Goal: Task Accomplishment & Management: Manage account settings

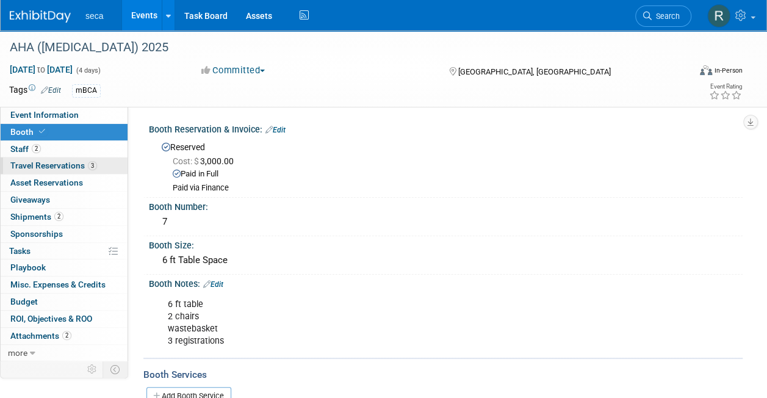
click at [46, 168] on span "Travel Reservations 3" at bounding box center [53, 166] width 87 height 10
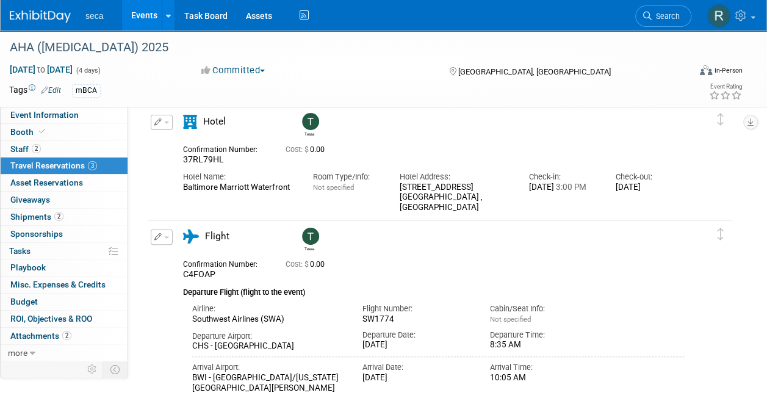
scroll to position [52, 0]
click at [73, 181] on span "Asset Reservations 0" at bounding box center [46, 183] width 73 height 10
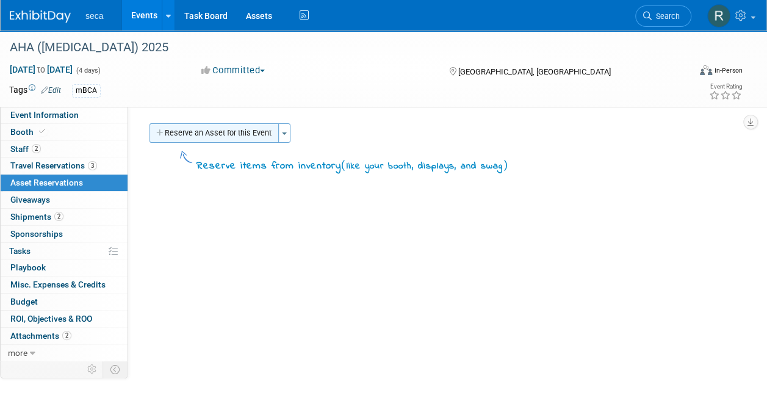
click at [176, 131] on button "Reserve an Asset for this Event" at bounding box center [214, 133] width 129 height 20
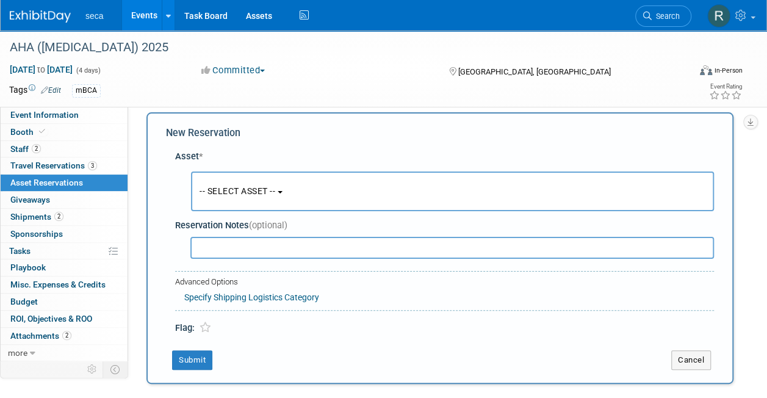
scroll to position [12, 0]
click at [240, 187] on span "-- SELECT ASSET --" at bounding box center [238, 191] width 76 height 10
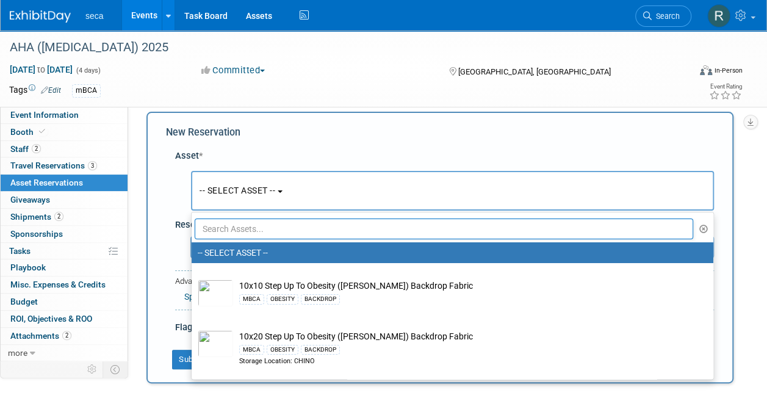
click at [247, 229] on input "text" at bounding box center [444, 229] width 499 height 21
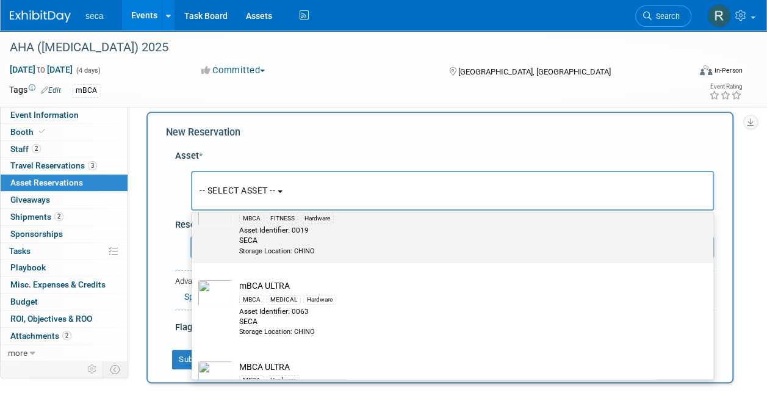
scroll to position [122, 0]
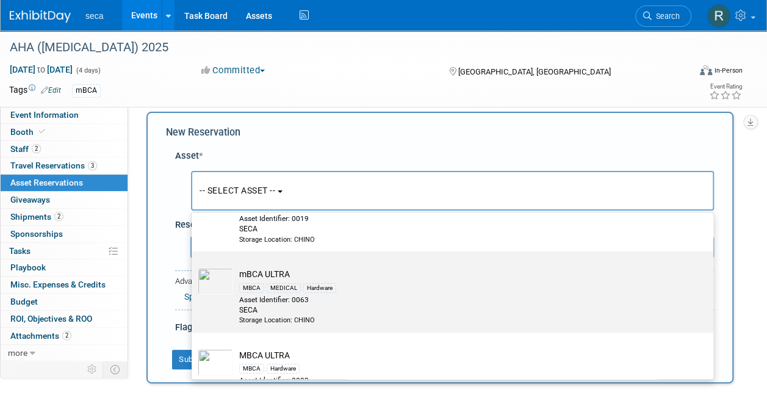
type input "ultra"
click at [275, 295] on div "Asset Identifier: 0063" at bounding box center [464, 300] width 450 height 10
click at [194, 266] on input "mBCA ULTRA MBCA MEDICAL Hardware Asset Identifier: 0063 SECA Storage Location: …" at bounding box center [190, 262] width 8 height 8
select select "10726425"
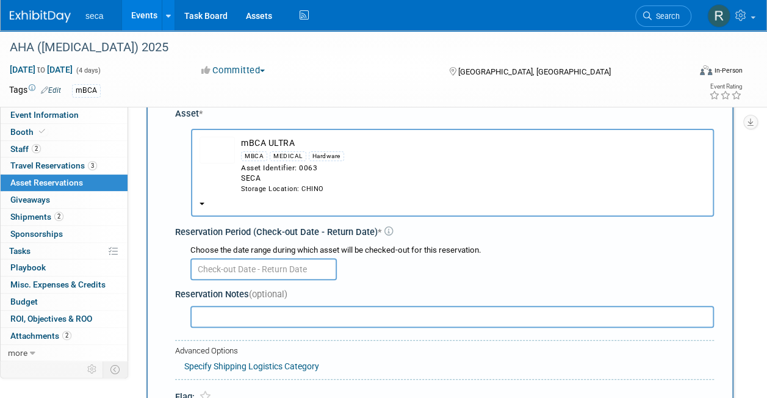
scroll to position [73, 0]
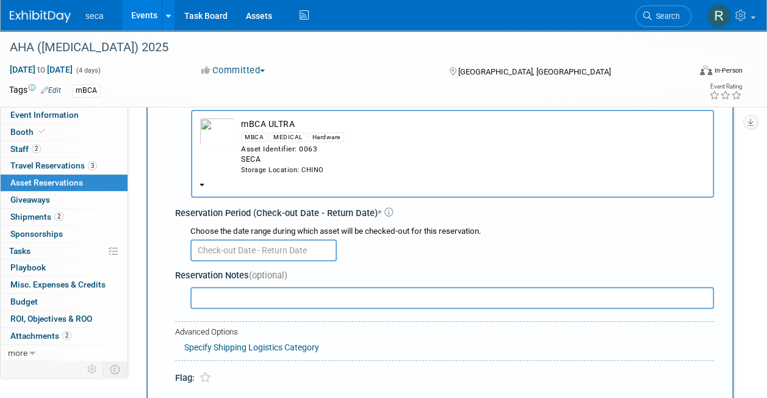
click at [238, 246] on input "text" at bounding box center [263, 250] width 147 height 22
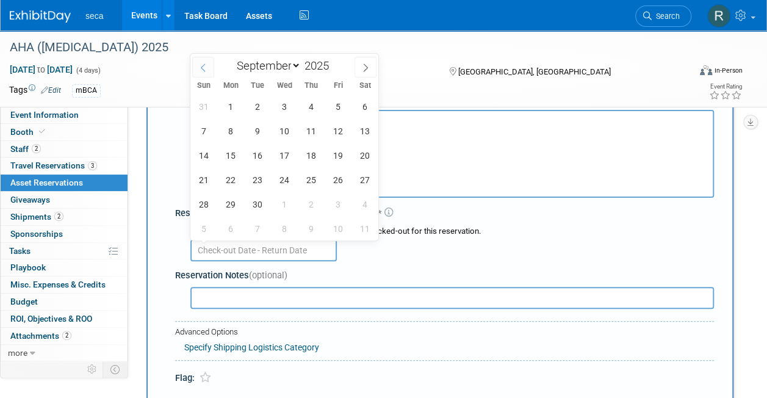
click at [201, 67] on icon at bounding box center [203, 67] width 9 height 9
select select "7"
click at [254, 199] on span "26" at bounding box center [257, 204] width 24 height 24
type input "[DATE]"
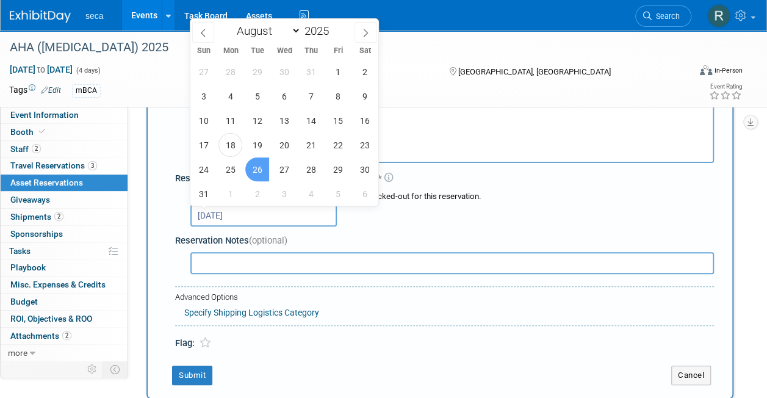
scroll to position [134, 0]
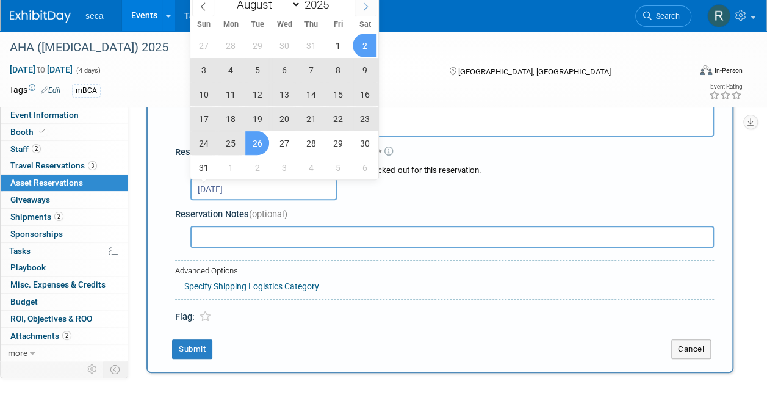
click at [368, 6] on icon at bounding box center [365, 6] width 9 height 9
select select "8"
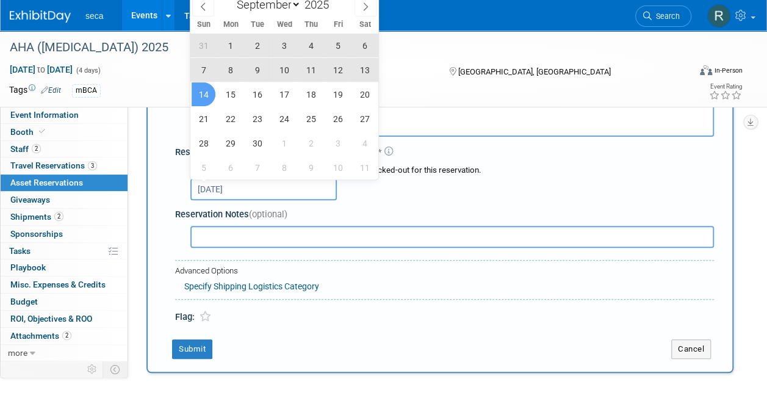
click at [204, 89] on span "14" at bounding box center [204, 94] width 24 height 24
type input "[DATE] to [DATE]"
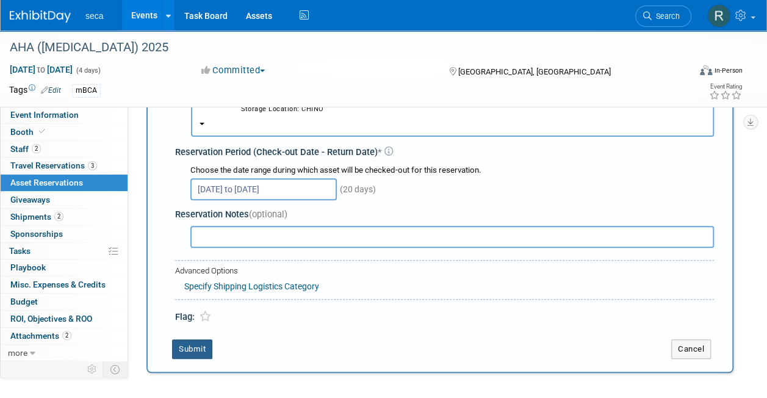
click at [190, 350] on button "Submit" at bounding box center [192, 349] width 40 height 20
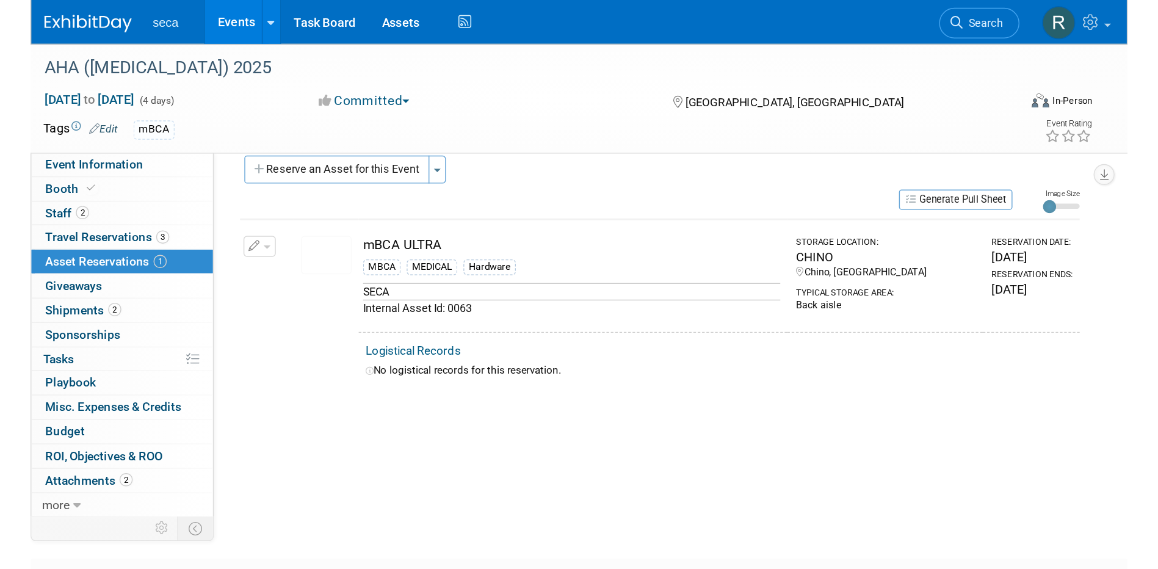
scroll to position [11, 0]
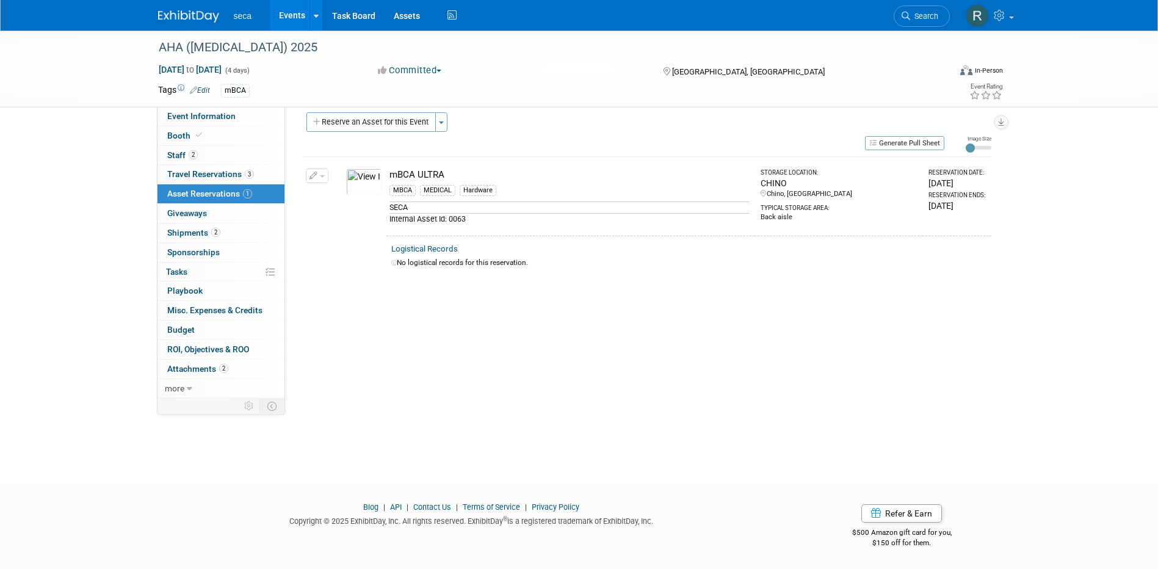
click at [384, 122] on button "Reserve an Asset for this Event" at bounding box center [370, 122] width 129 height 20
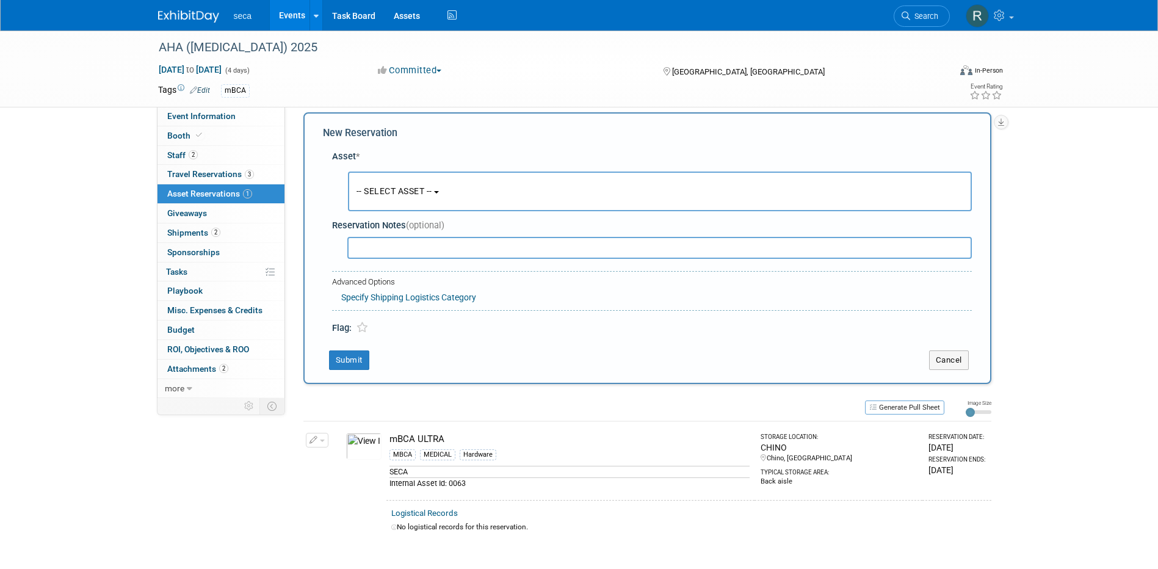
scroll to position [12, 0]
click at [388, 188] on span "-- SELECT ASSET --" at bounding box center [394, 191] width 76 height 10
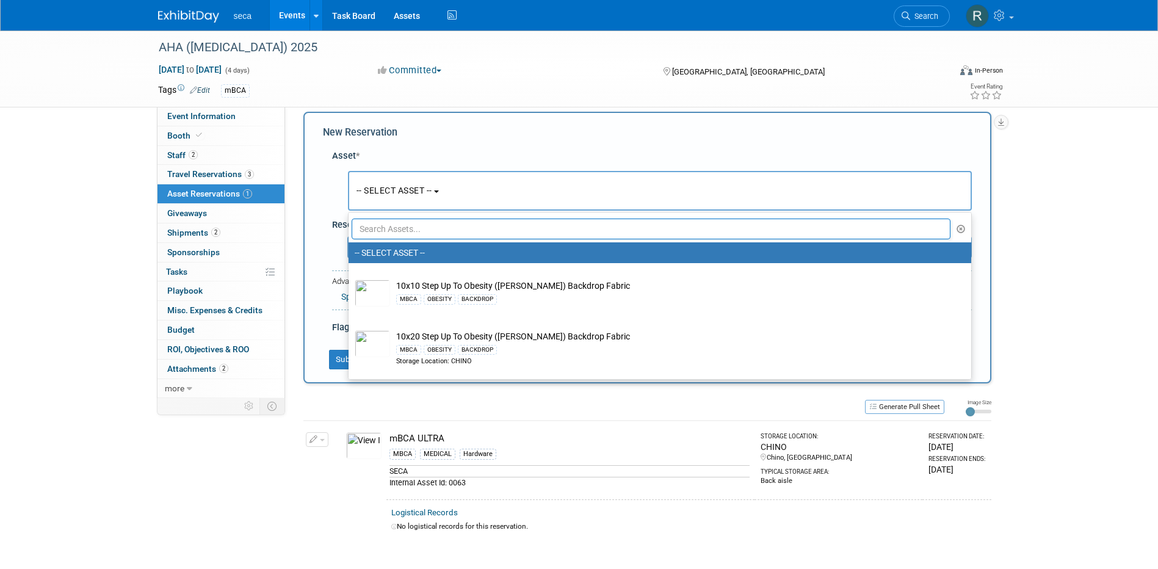
click at [395, 230] on input "text" at bounding box center [651, 229] width 599 height 21
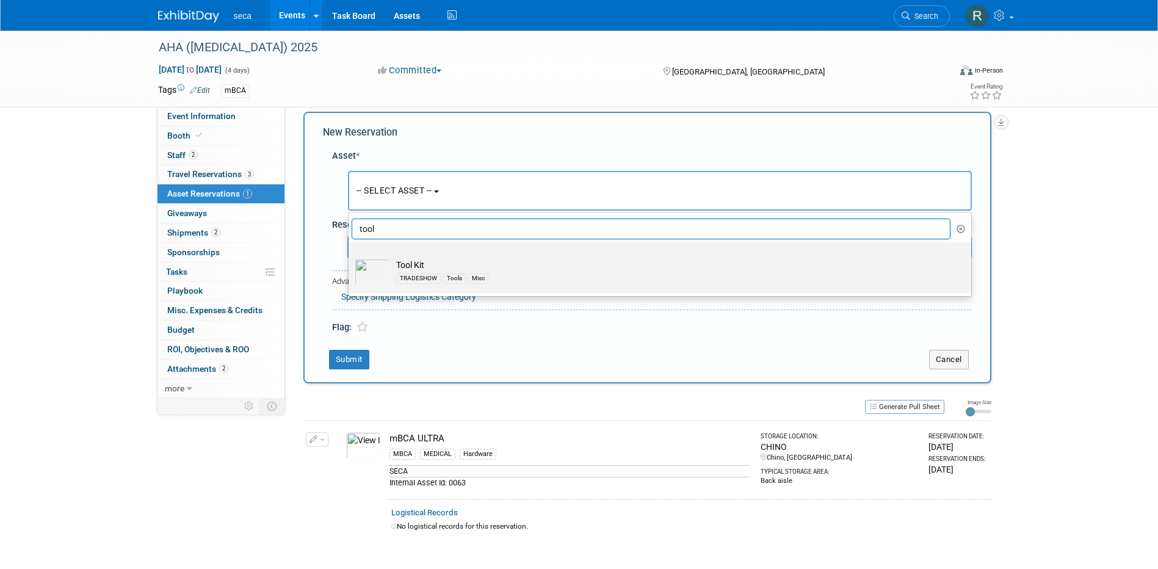
type input "tool"
click at [380, 272] on img at bounding box center [372, 272] width 35 height 27
click at [350, 257] on input "Tool Kit TRADESHOW Tools Misc" at bounding box center [346, 253] width 8 height 8
select select "10727120"
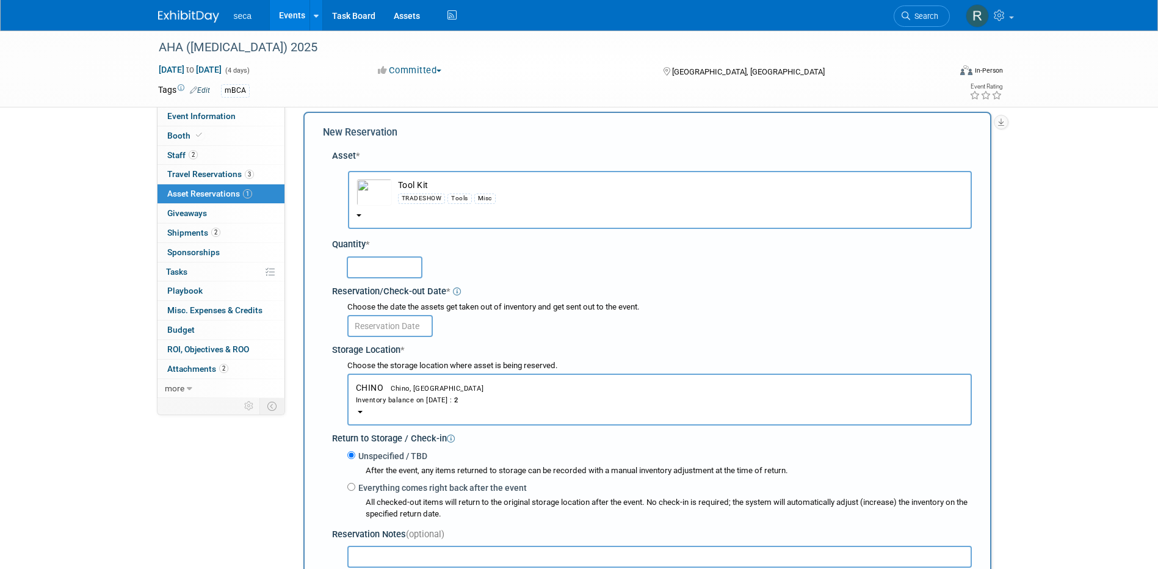
click at [400, 267] on input "text" at bounding box center [385, 267] width 76 height 22
type input "1"
click at [396, 325] on input "text" at bounding box center [389, 326] width 85 height 22
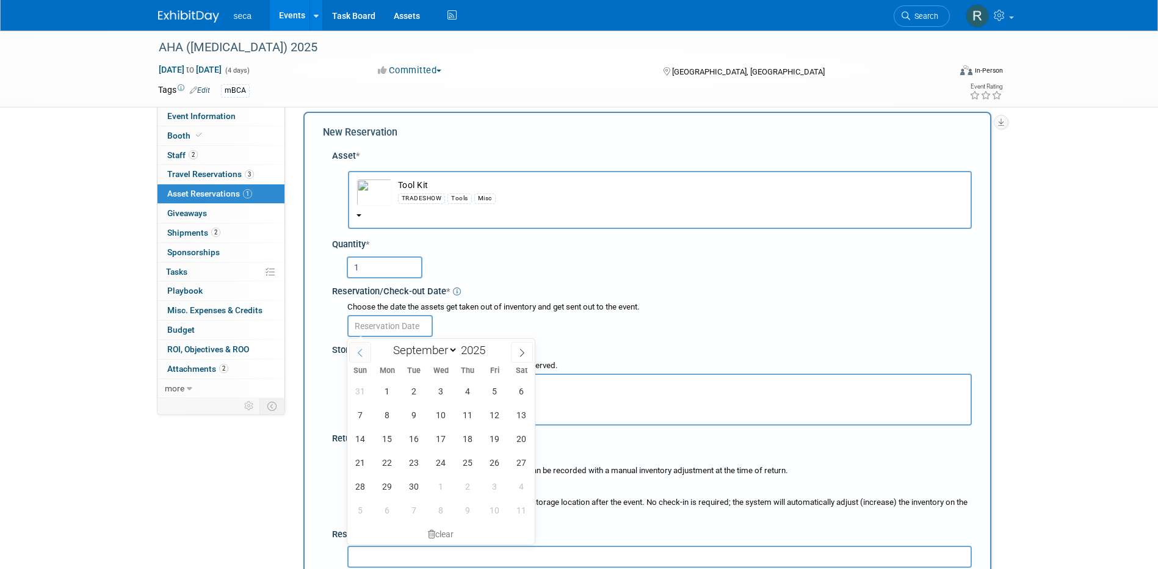
click at [362, 350] on icon at bounding box center [360, 353] width 9 height 9
select select "7"
click at [413, 397] on span "26" at bounding box center [414, 486] width 24 height 24
type input "[DATE]"
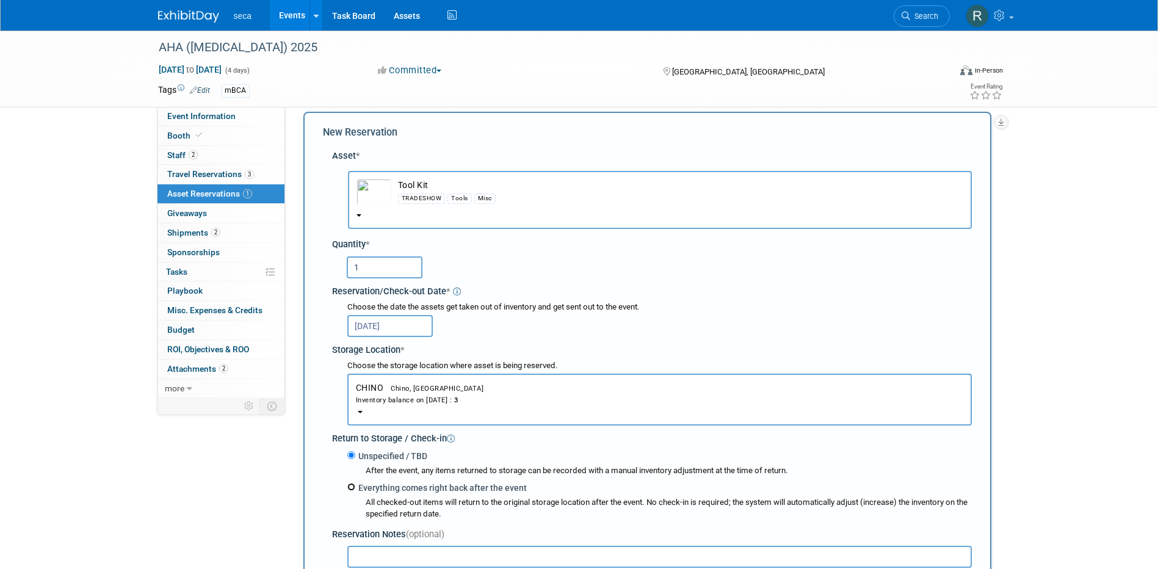
click at [352, 397] on input "Everything comes right back after the event" at bounding box center [351, 487] width 8 height 8
radio input "true"
select select "8"
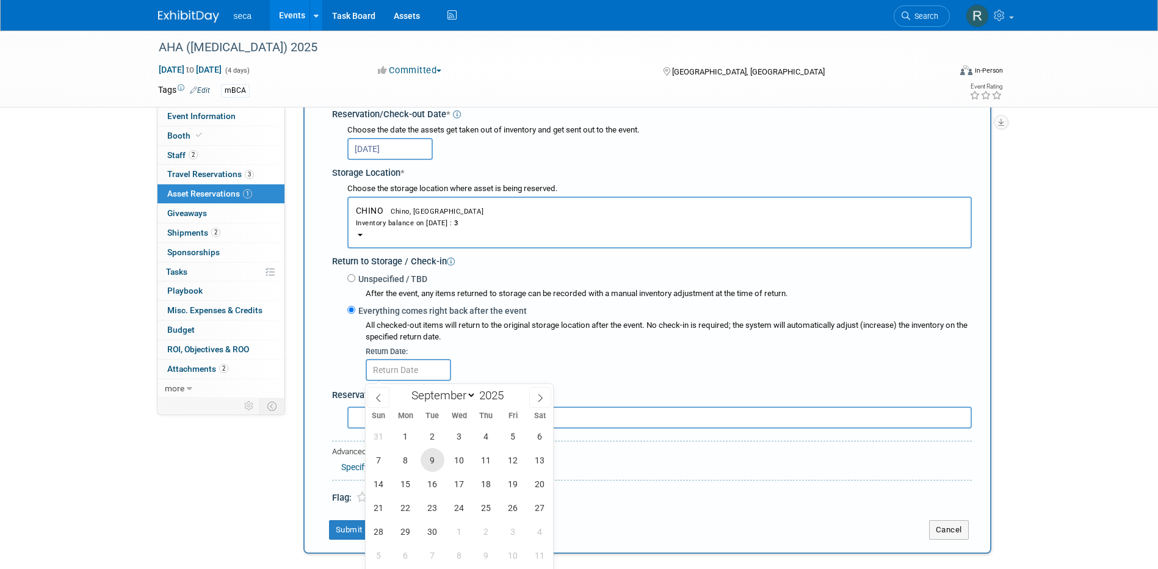
scroll to position [195, 0]
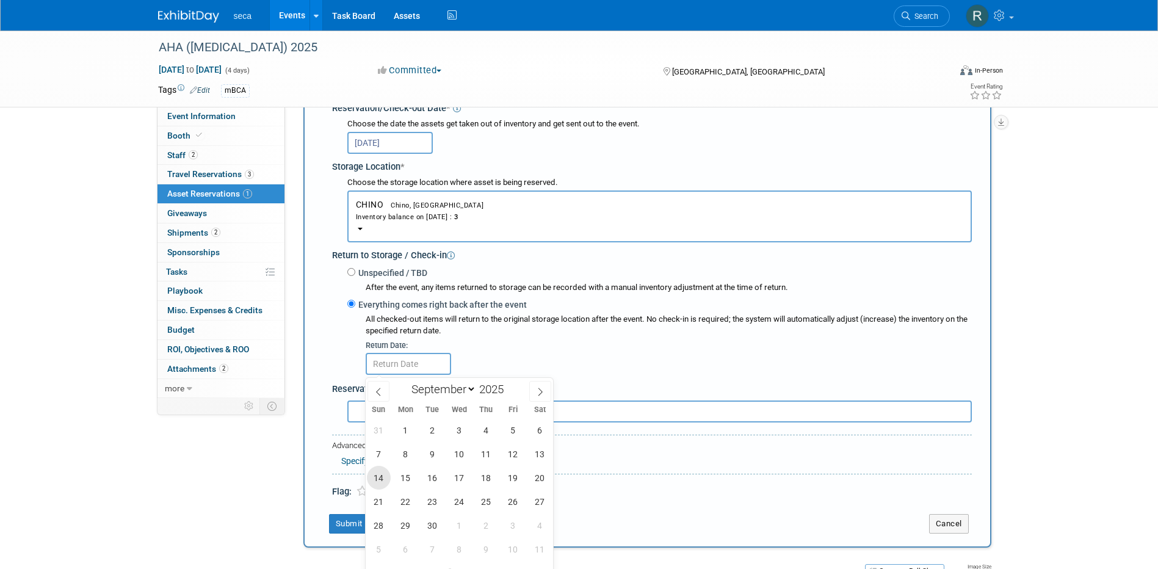
click at [377, 397] on span "14" at bounding box center [379, 478] width 24 height 24
type input "[DATE]"
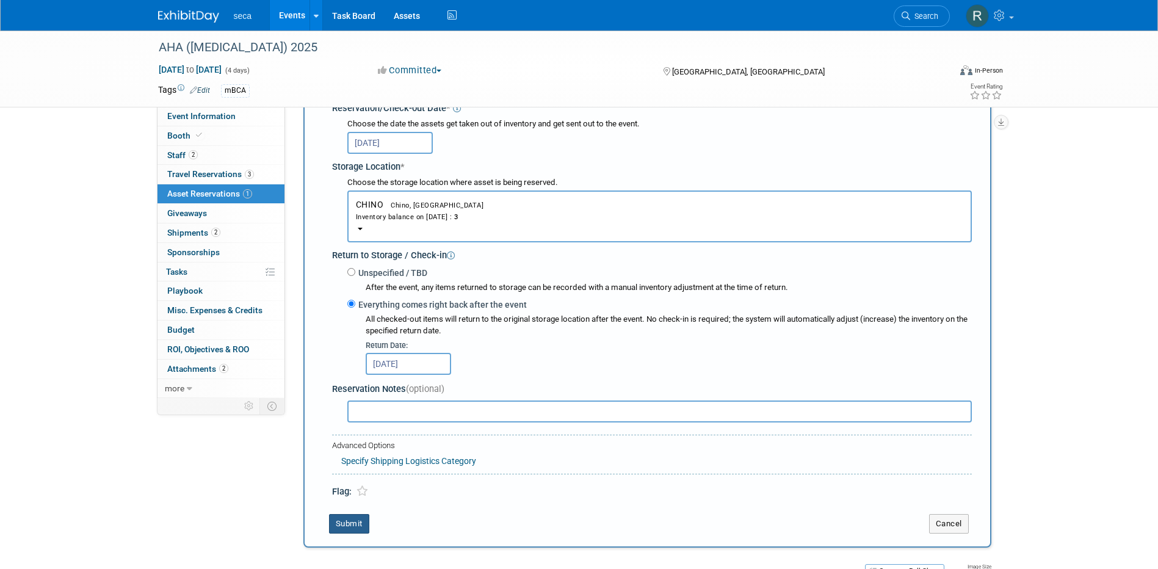
click at [362, 397] on button "Submit" at bounding box center [349, 524] width 40 height 20
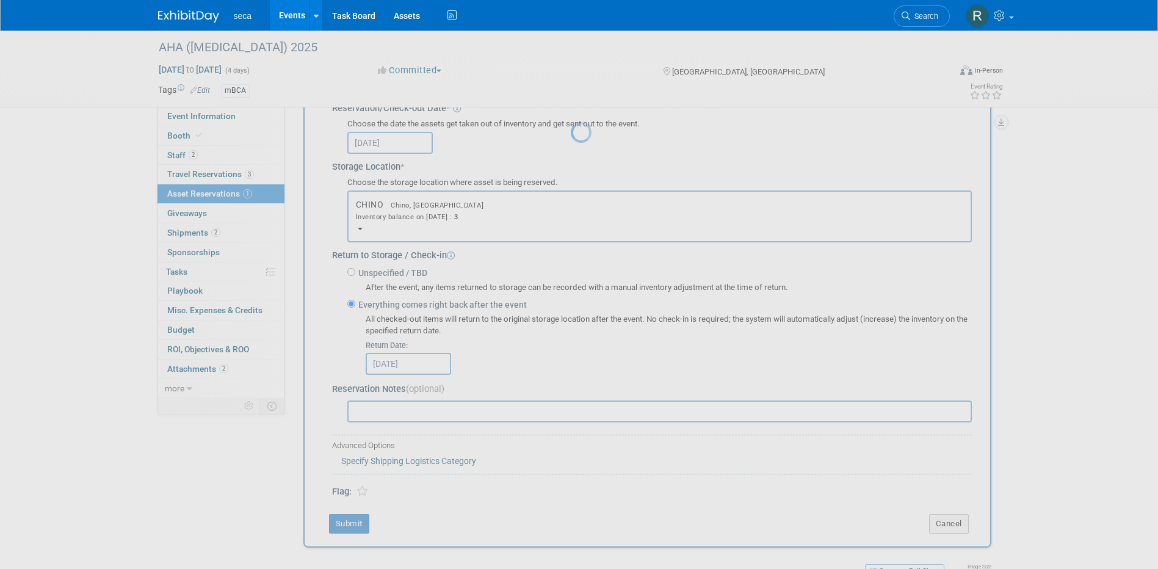
scroll to position [11, 0]
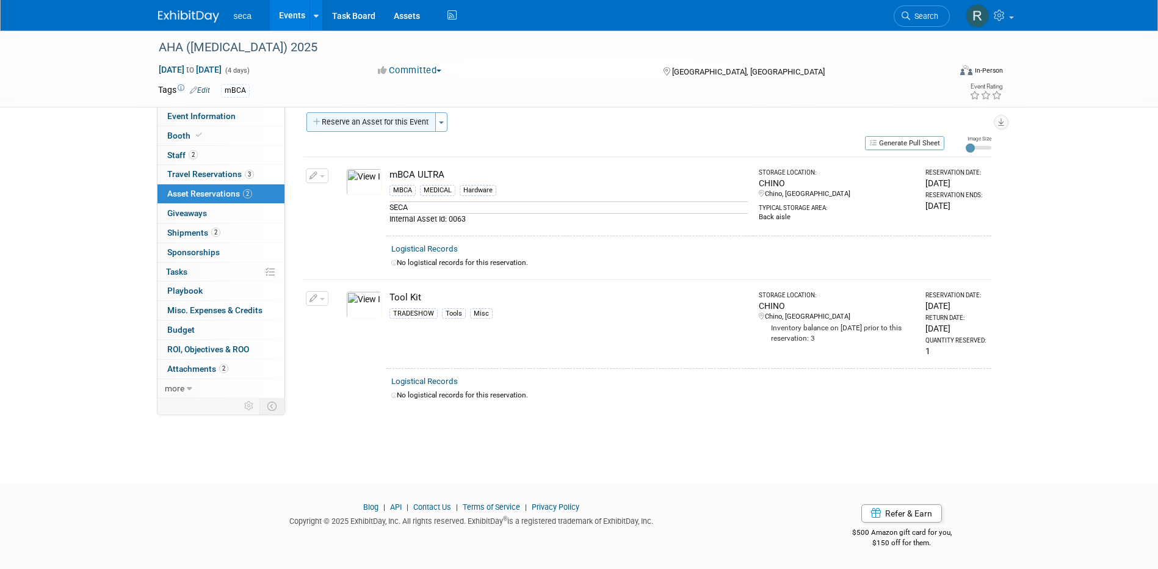
click at [358, 121] on button "Reserve an Asset for this Event" at bounding box center [370, 122] width 129 height 20
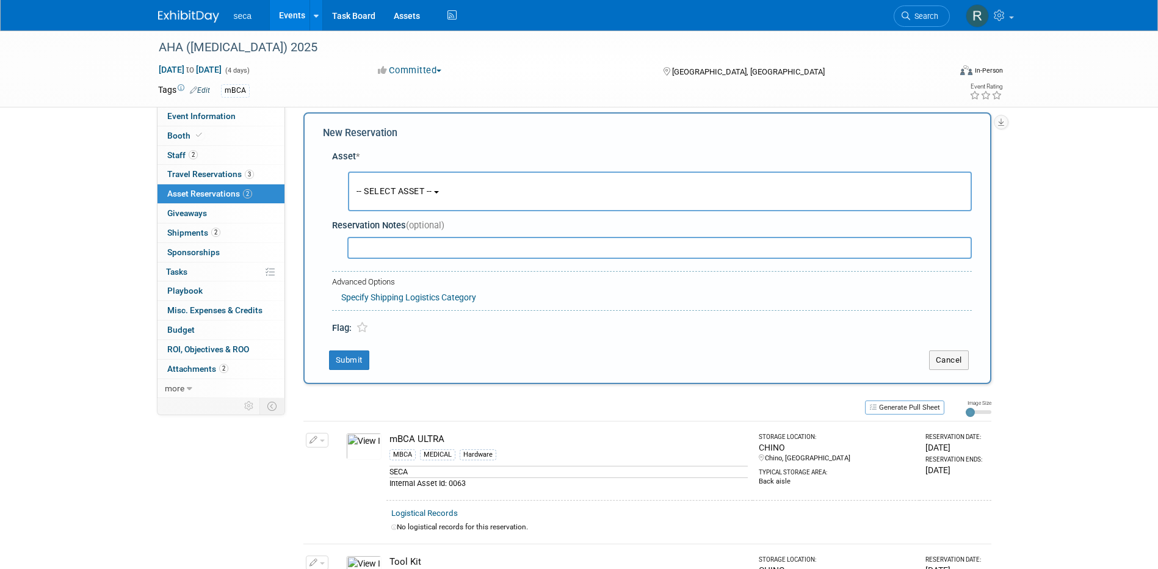
scroll to position [12, 0]
click at [412, 184] on button "-- SELECT ASSET --" at bounding box center [660, 191] width 624 height 40
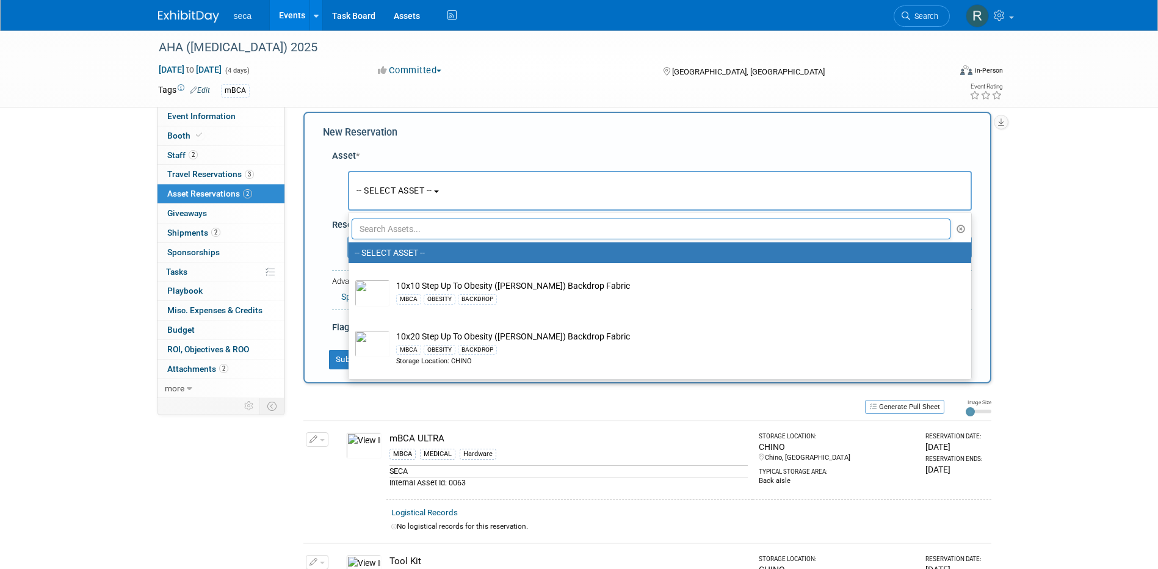
click at [409, 230] on input "text" at bounding box center [651, 229] width 599 height 21
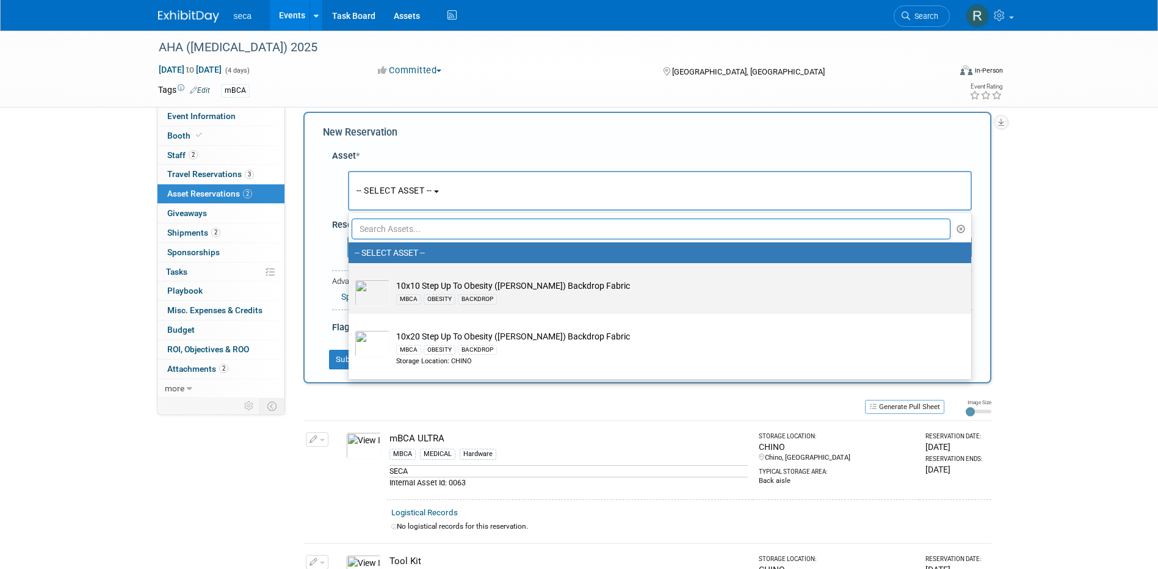
click at [377, 289] on img at bounding box center [372, 293] width 35 height 27
click at [350, 278] on input "10x10 Step Up To Obesity ([PERSON_NAME]) Backdrop Fabric MBCA OBESITY BACKDROP" at bounding box center [346, 274] width 8 height 8
select select "10727518"
select select "8"
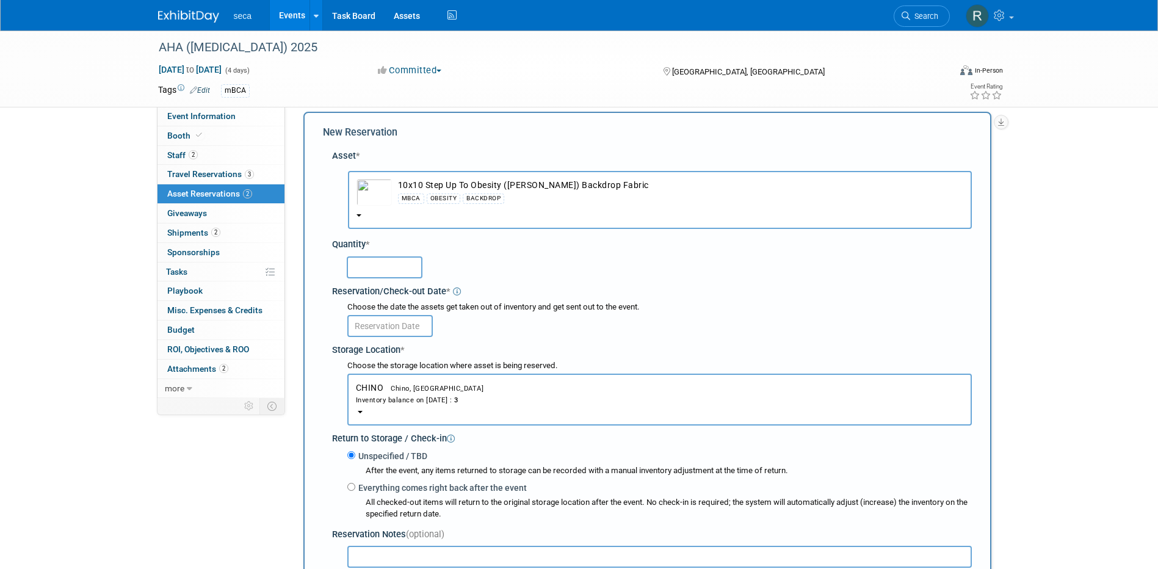
click at [375, 260] on input "text" at bounding box center [385, 267] width 76 height 22
type input "1"
click at [376, 322] on input "text" at bounding box center [389, 326] width 85 height 22
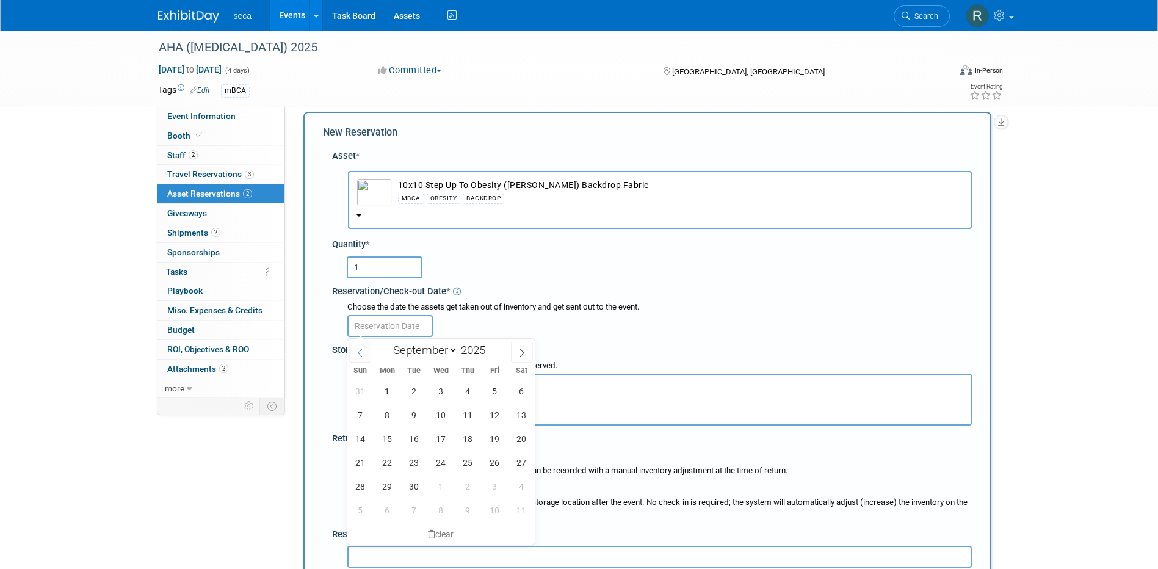
click at [358, 353] on icon at bounding box center [360, 353] width 9 height 9
select select "7"
click at [410, 397] on span "26" at bounding box center [414, 486] width 24 height 24
type input "[DATE]"
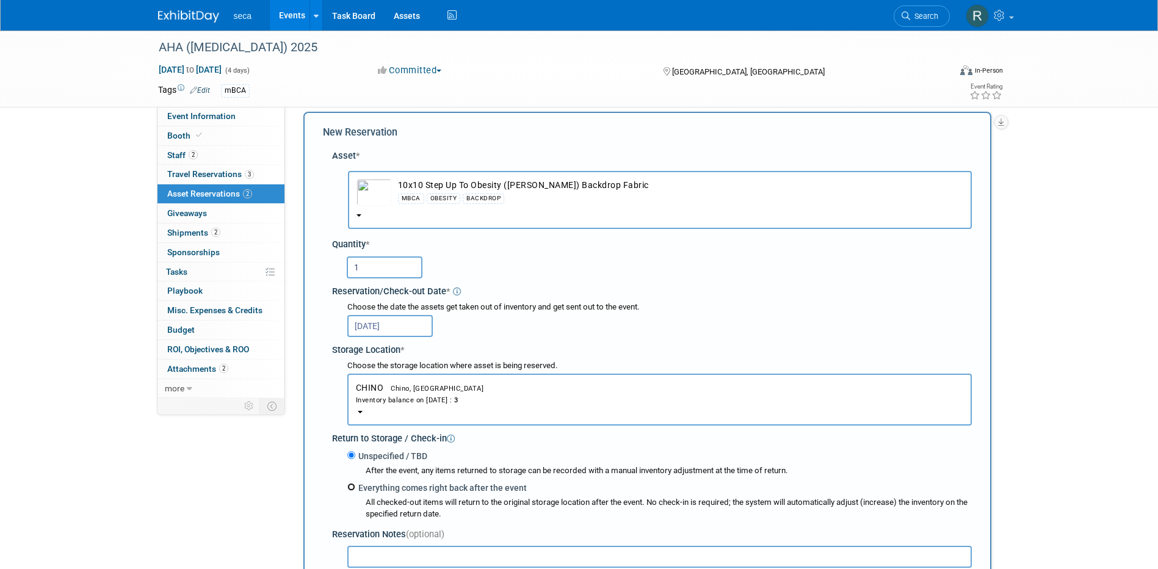
click at [350, 397] on input "Everything comes right back after the event" at bounding box center [351, 487] width 8 height 8
radio input "true"
select select "8"
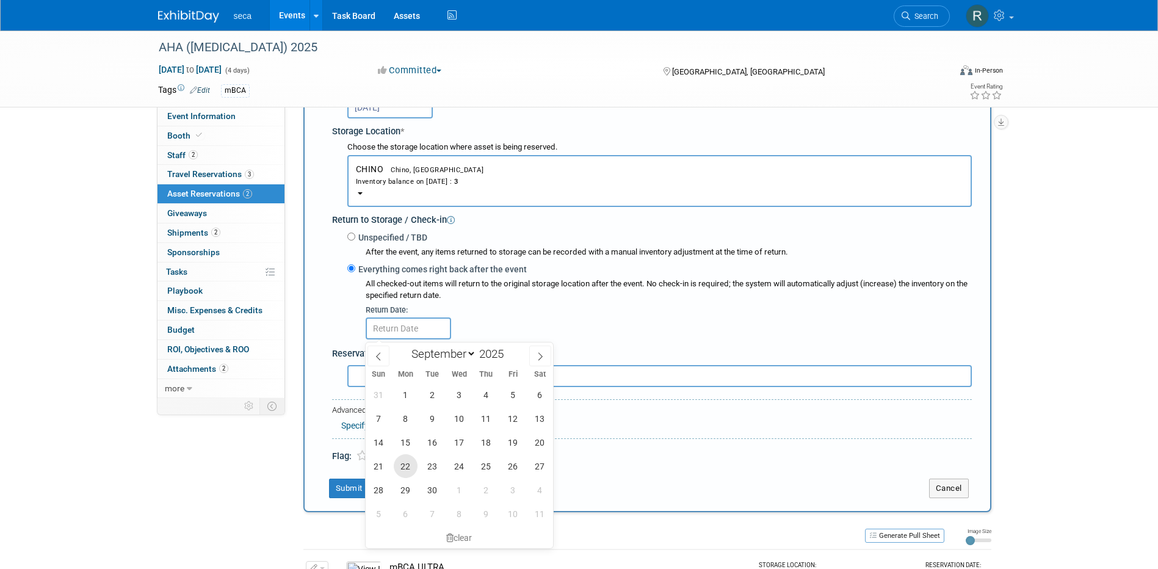
scroll to position [256, 0]
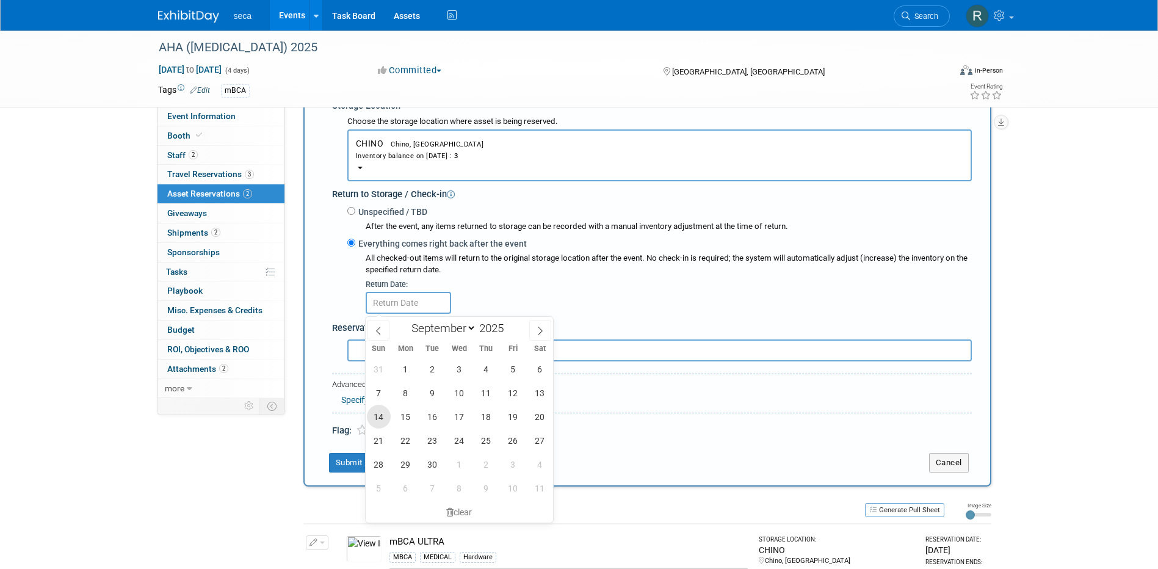
click at [379, 397] on span "14" at bounding box center [379, 417] width 24 height 24
type input "[DATE]"
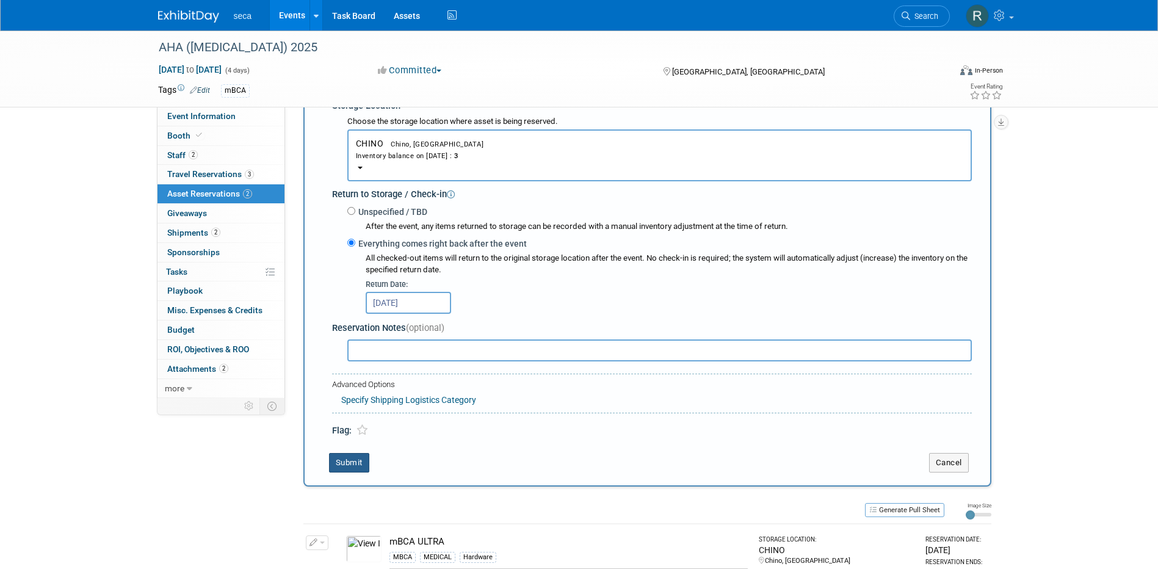
click at [349, 397] on button "Submit" at bounding box center [349, 463] width 40 height 20
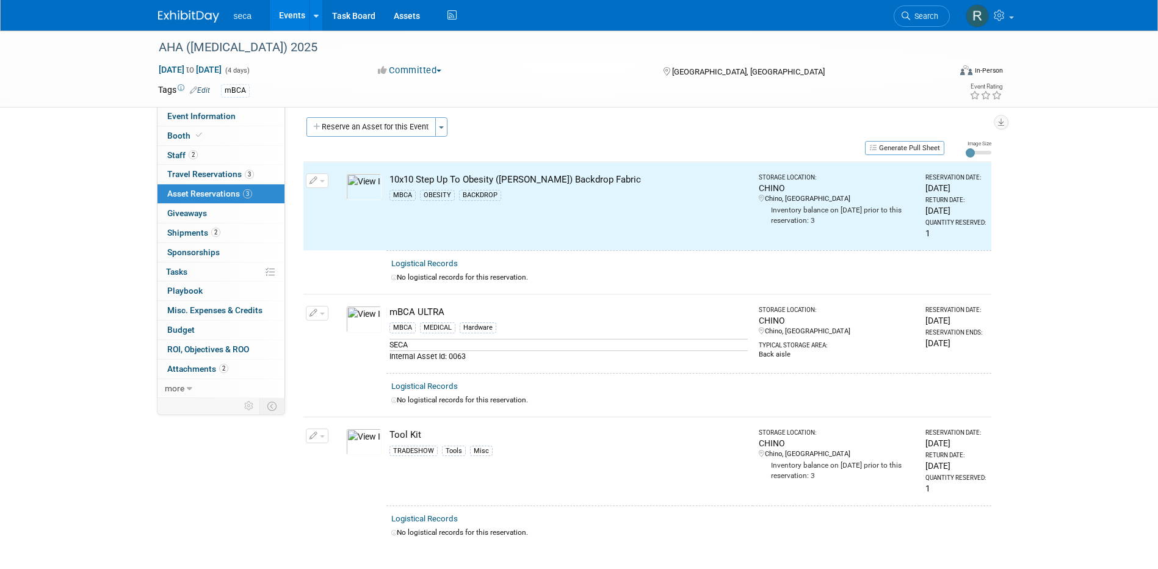
scroll to position [0, 0]
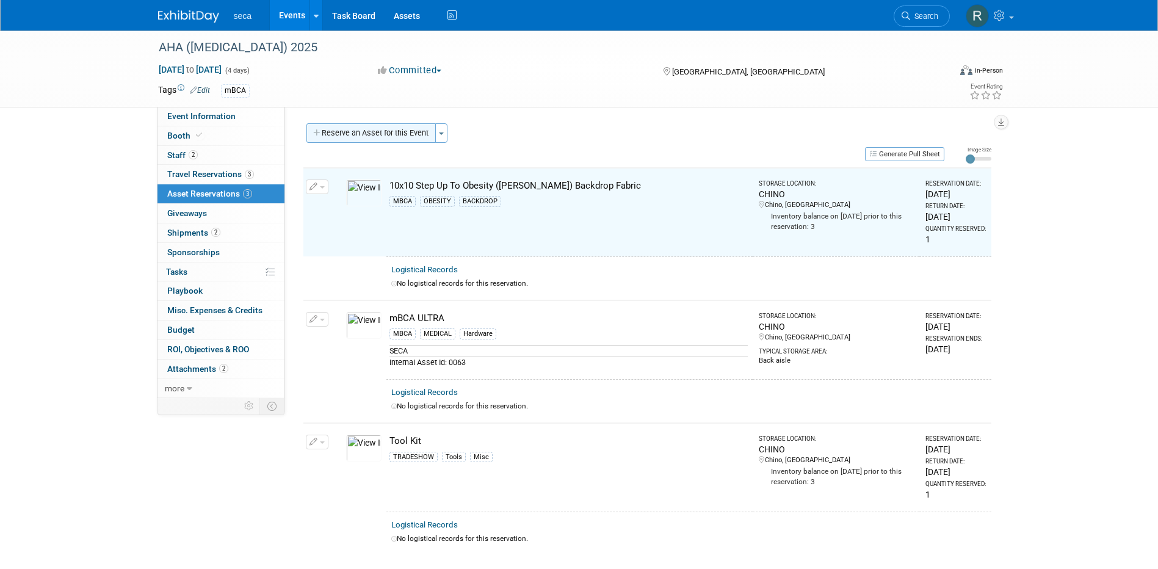
click at [385, 133] on button "Reserve an Asset for this Event" at bounding box center [370, 133] width 129 height 20
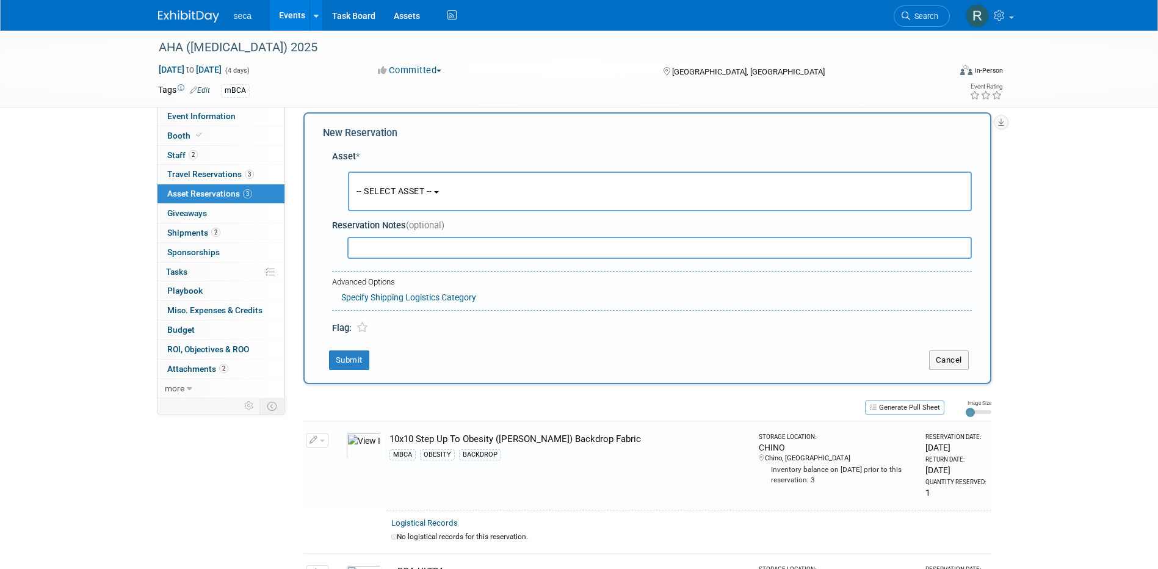
scroll to position [12, 0]
click at [396, 197] on button "-- SELECT ASSET --" at bounding box center [660, 191] width 624 height 40
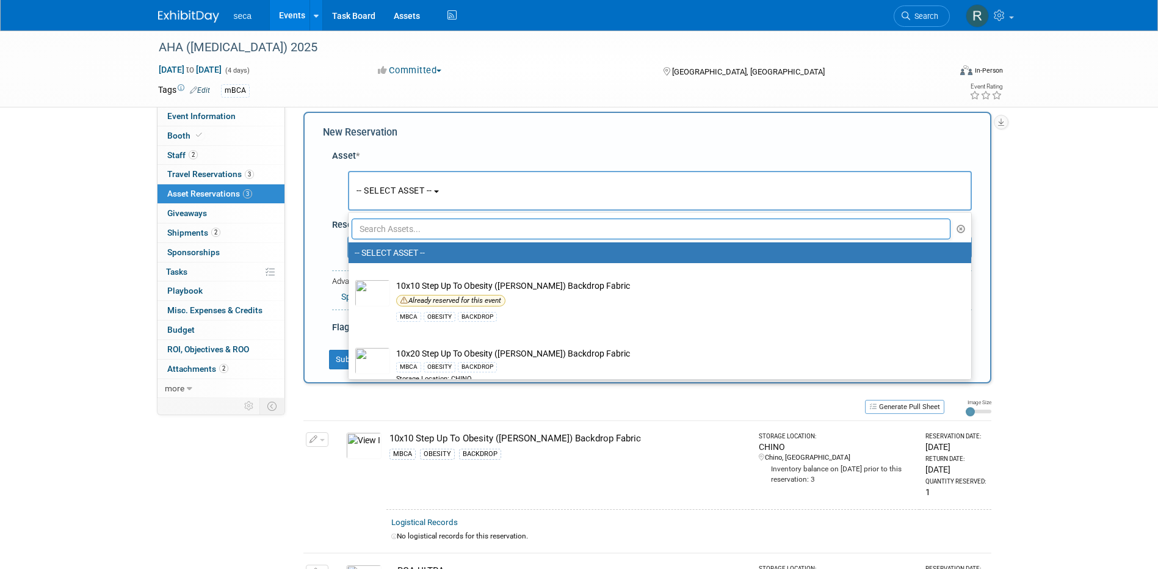
click at [405, 226] on input "text" at bounding box center [651, 229] width 599 height 21
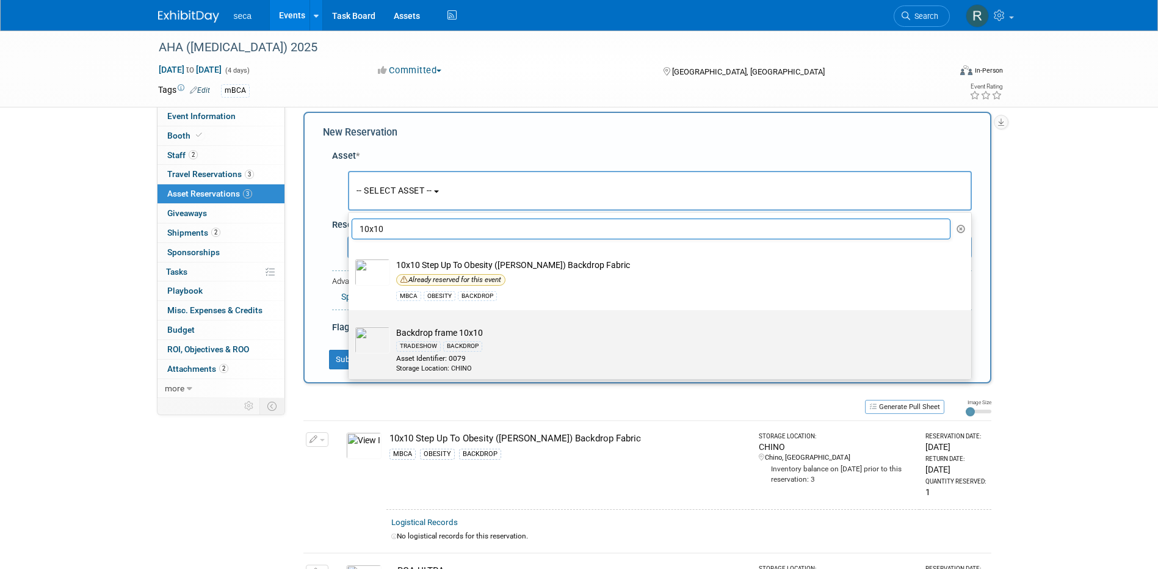
type input "10x10"
click at [414, 330] on td "Backdrop frame 10x10 TRADESHOW BACKDROP Asset Identifier: 0079 Storage Location…" at bounding box center [668, 350] width 557 height 46
click at [350, 325] on input "Backdrop frame 10x10 TRADESHOW BACKDROP Asset Identifier: 0079 Storage Location…" at bounding box center [346, 321] width 8 height 8
select select "10725985"
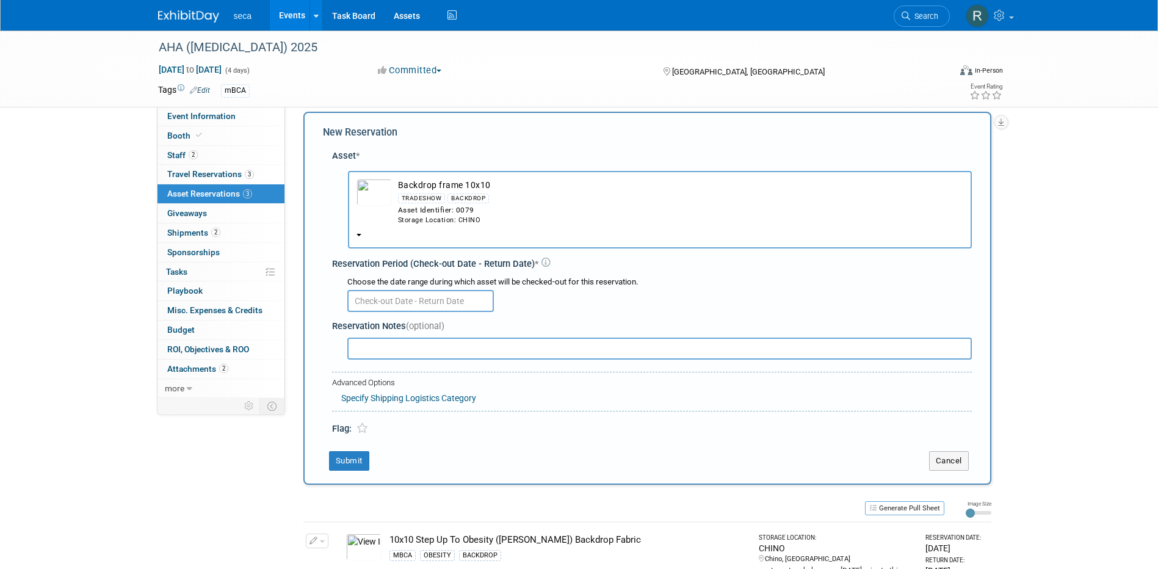
click at [373, 295] on input "text" at bounding box center [420, 301] width 147 height 22
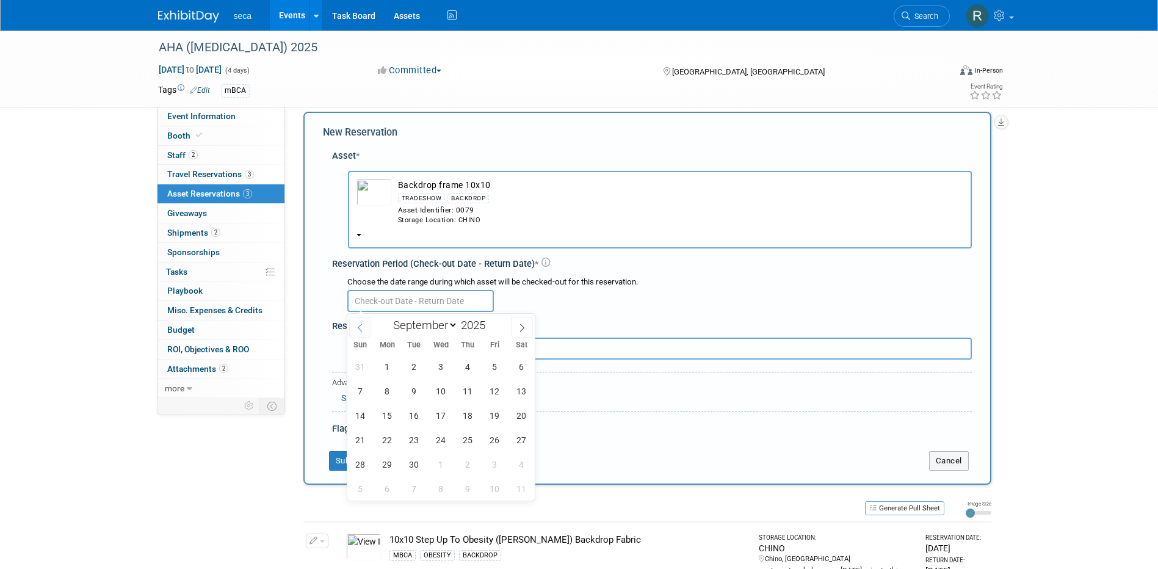
click at [361, 320] on span at bounding box center [360, 327] width 22 height 21
select select "7"
click at [414, 397] on span "26" at bounding box center [414, 464] width 24 height 24
type input "[DATE]"
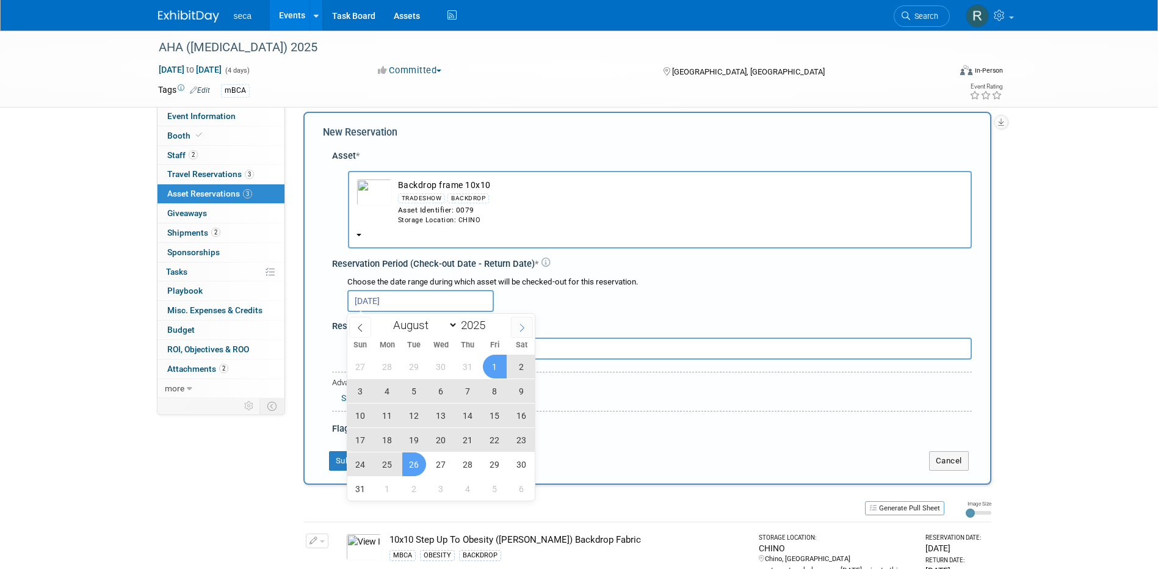
click at [521, 324] on icon at bounding box center [522, 328] width 9 height 9
select select "8"
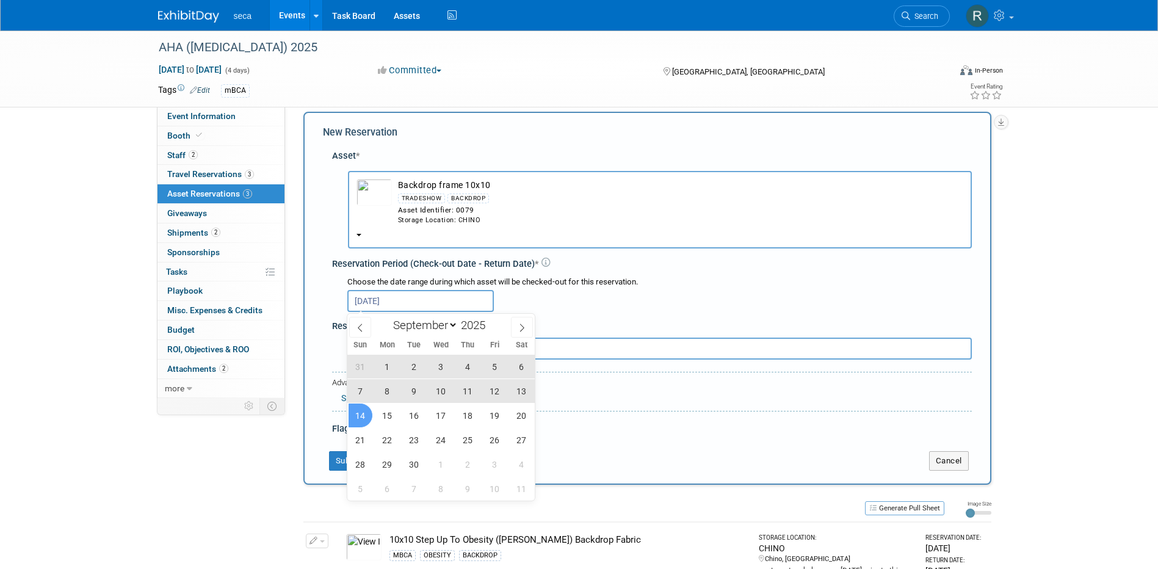
click at [369, 397] on span "14" at bounding box center [361, 415] width 24 height 24
type input "[DATE] to [DATE]"
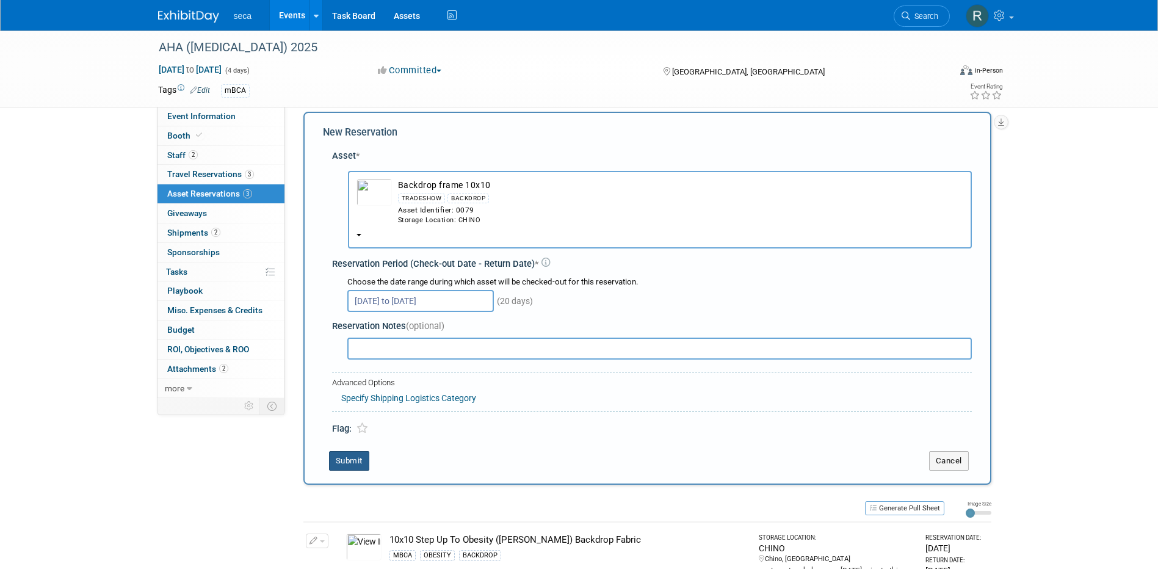
click at [358, 397] on button "Submit" at bounding box center [349, 461] width 40 height 20
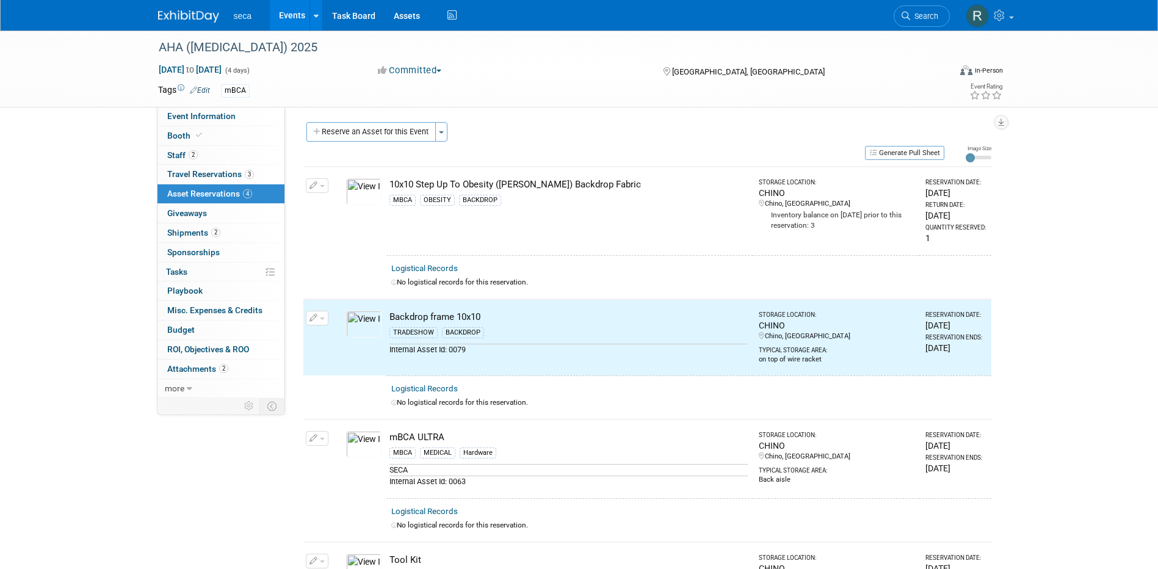
scroll to position [0, 0]
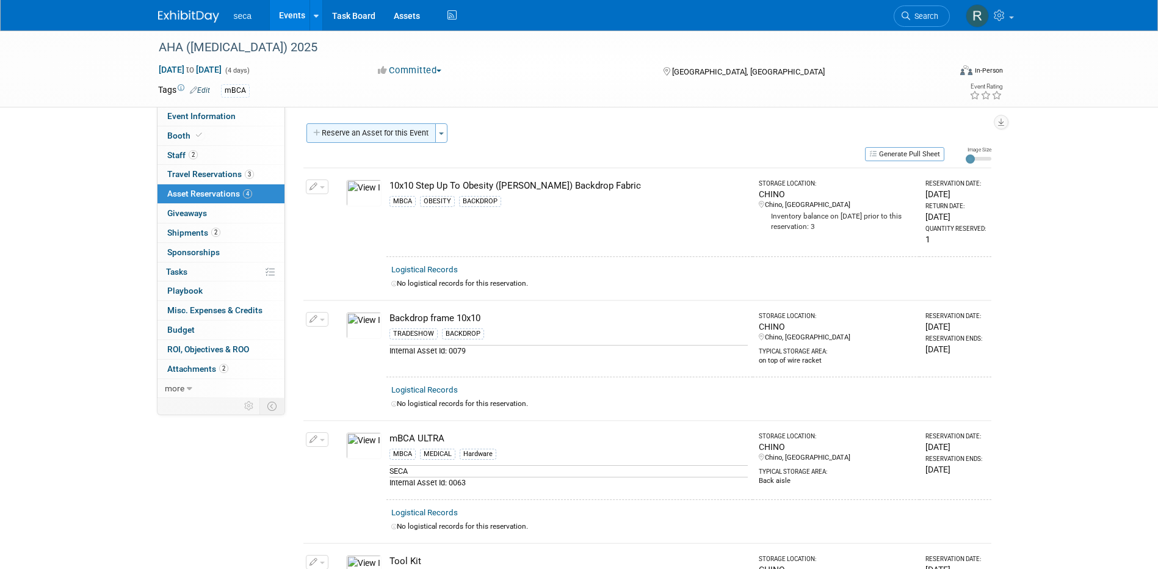
click at [382, 128] on button "Reserve an Asset for this Event" at bounding box center [370, 133] width 129 height 20
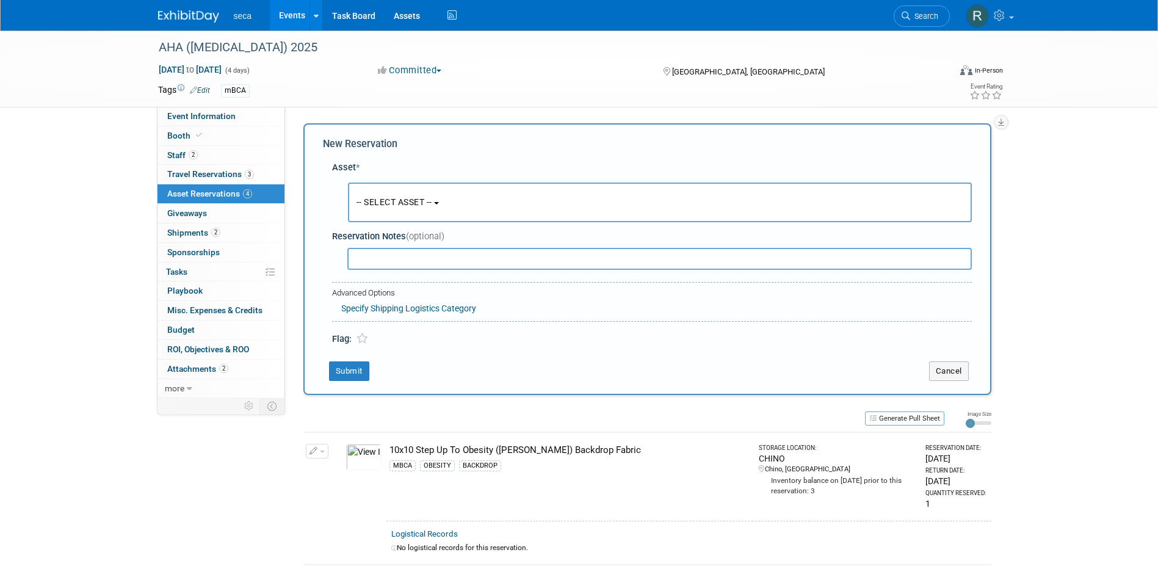
scroll to position [12, 0]
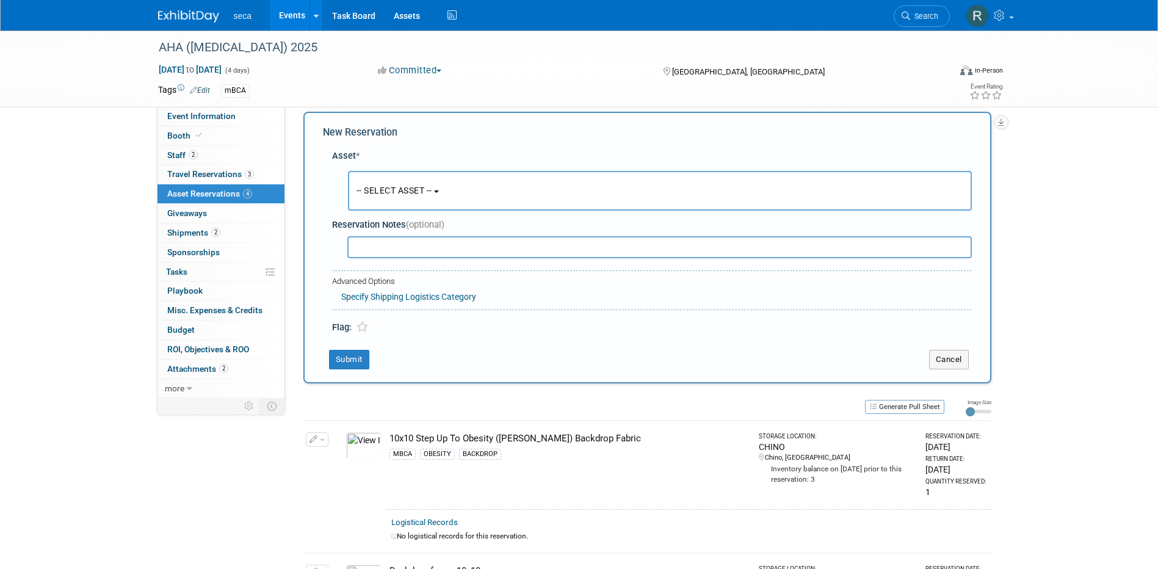
click at [380, 181] on button "-- SELECT ASSET --" at bounding box center [660, 191] width 624 height 40
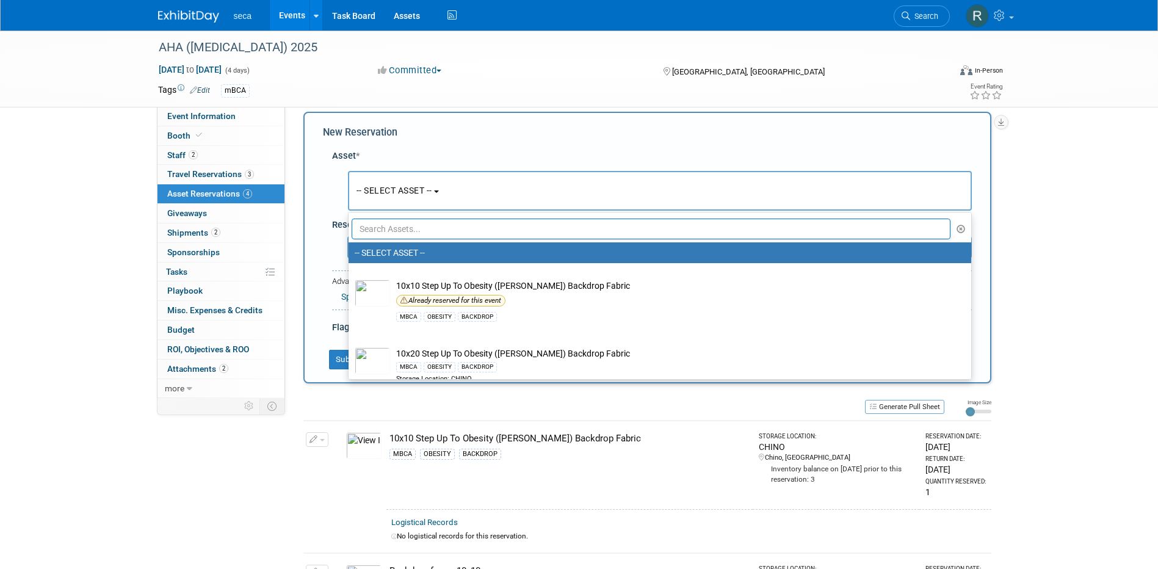
click at [390, 226] on input "text" at bounding box center [651, 229] width 599 height 21
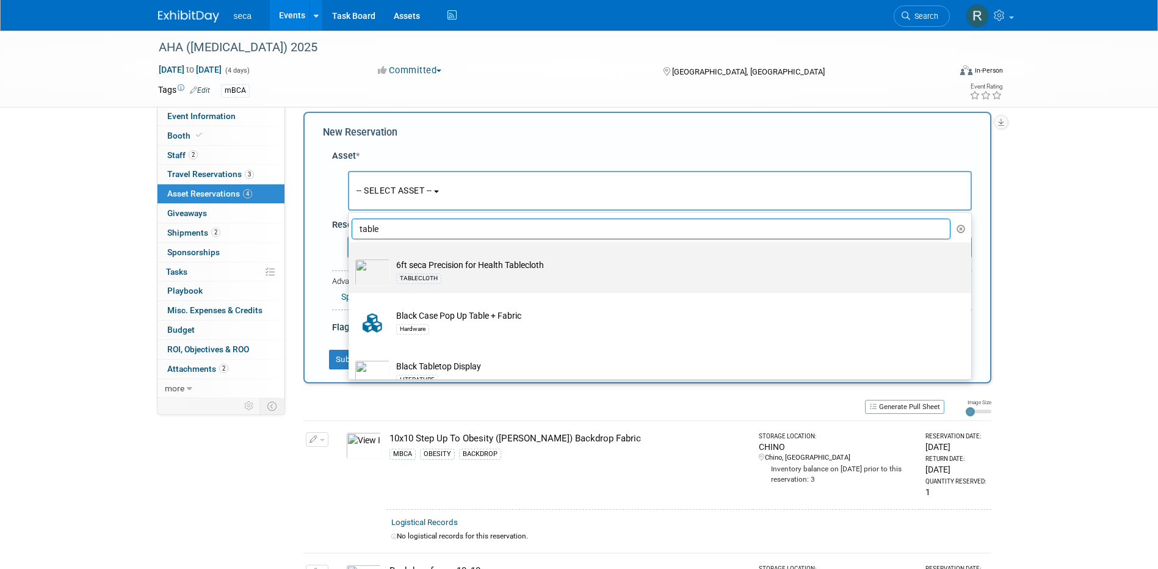
type input "table"
click at [375, 273] on img at bounding box center [372, 272] width 35 height 27
click at [350, 257] on input "6ft seca Precision for Health Tablecloth TABLECLOTH" at bounding box center [346, 253] width 8 height 8
select select "10728270"
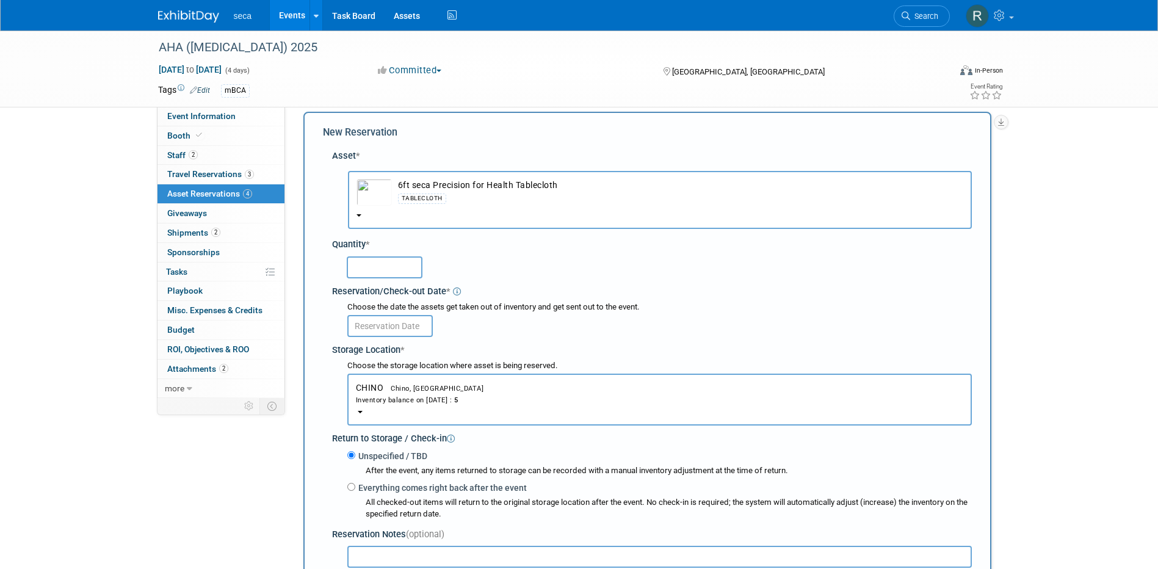
click at [380, 268] on input "text" at bounding box center [385, 267] width 76 height 22
type input "1"
click at [375, 322] on input "text" at bounding box center [389, 326] width 85 height 22
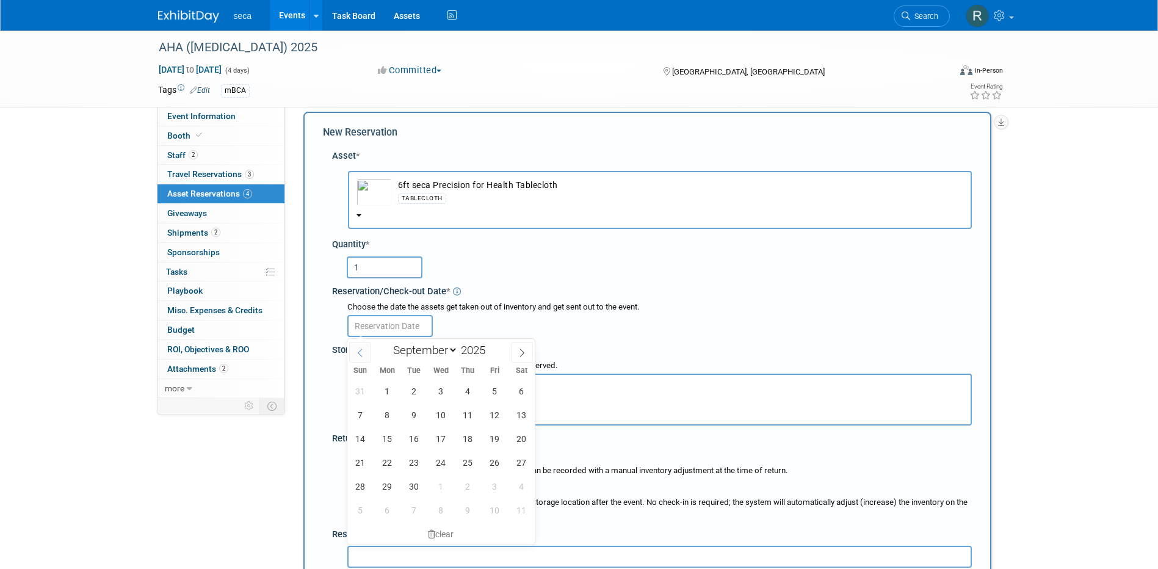
click at [364, 356] on icon at bounding box center [360, 353] width 9 height 9
select select "7"
click at [409, 397] on span "26" at bounding box center [414, 486] width 24 height 24
type input "[DATE]"
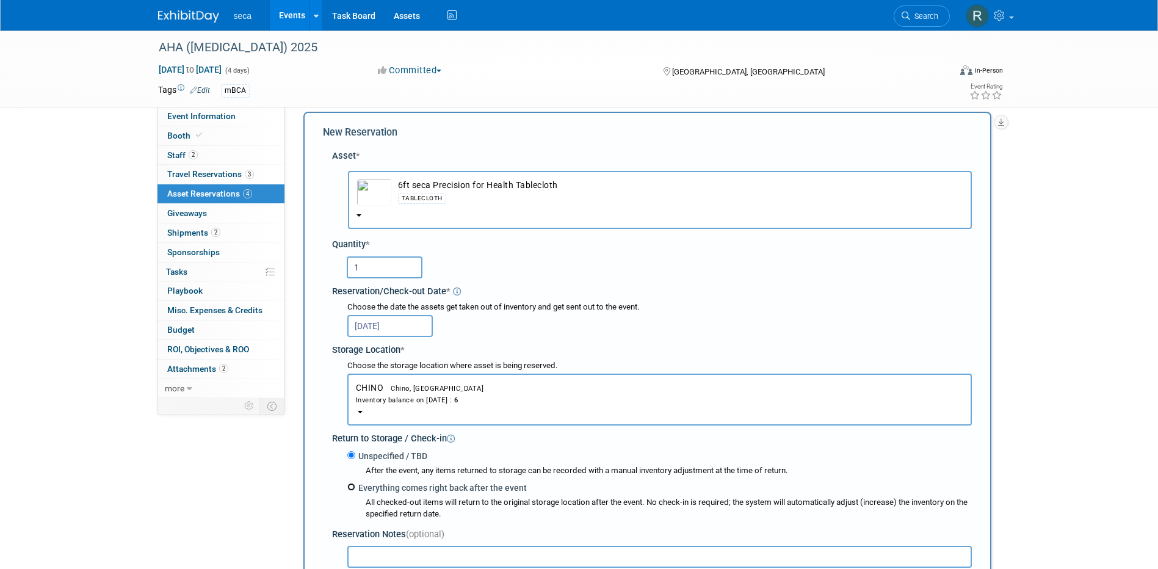
click at [350, 397] on input "Everything comes right back after the event" at bounding box center [351, 487] width 8 height 8
radio input "true"
select select "8"
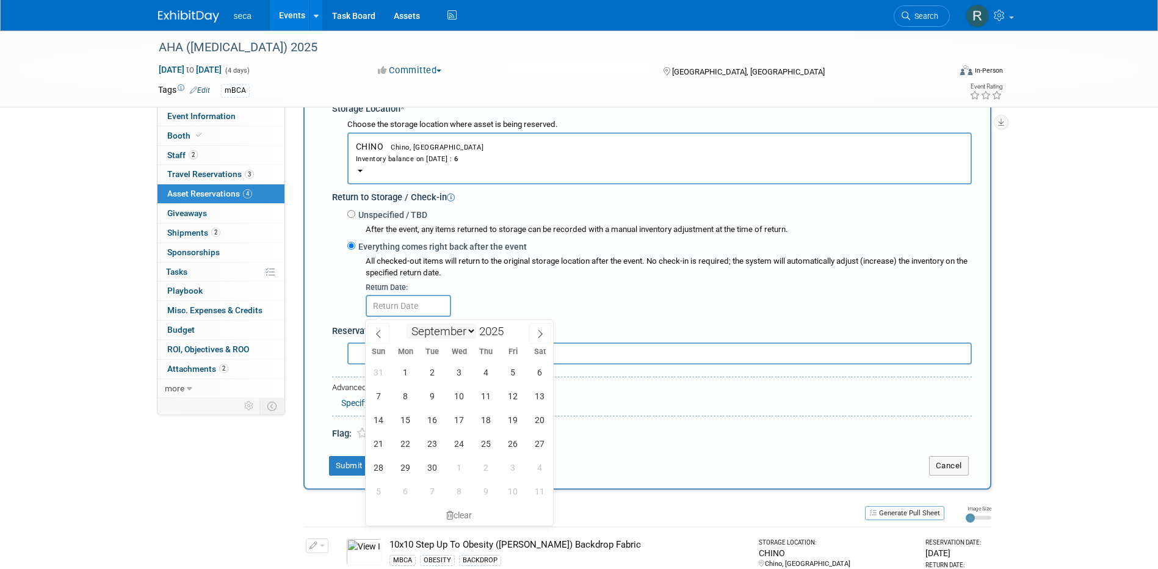
scroll to position [317, 0]
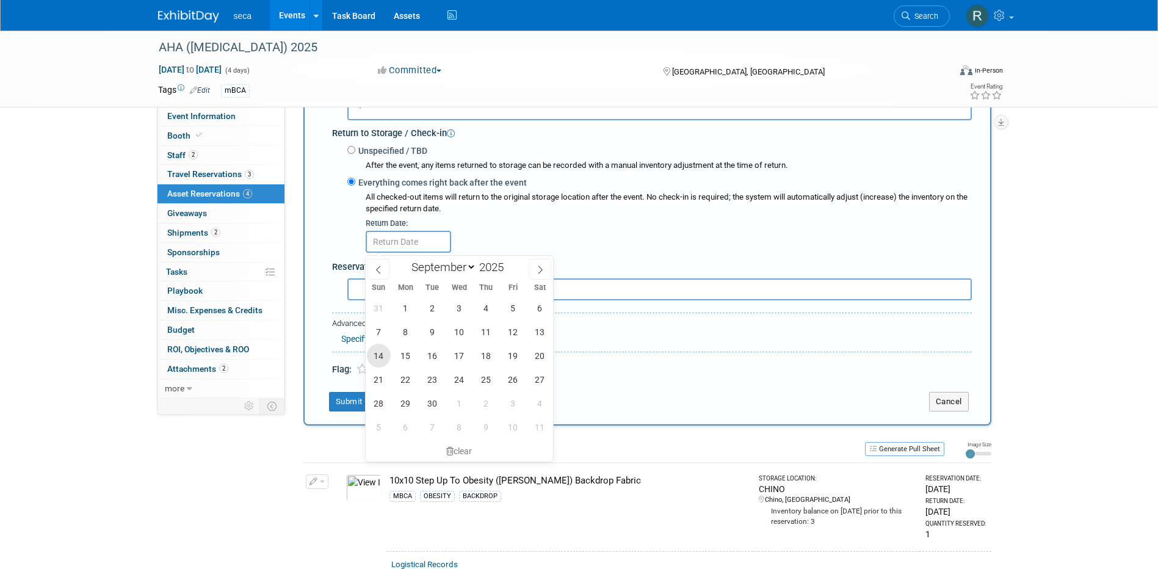
click at [378, 356] on span "14" at bounding box center [379, 356] width 24 height 24
type input "[DATE]"
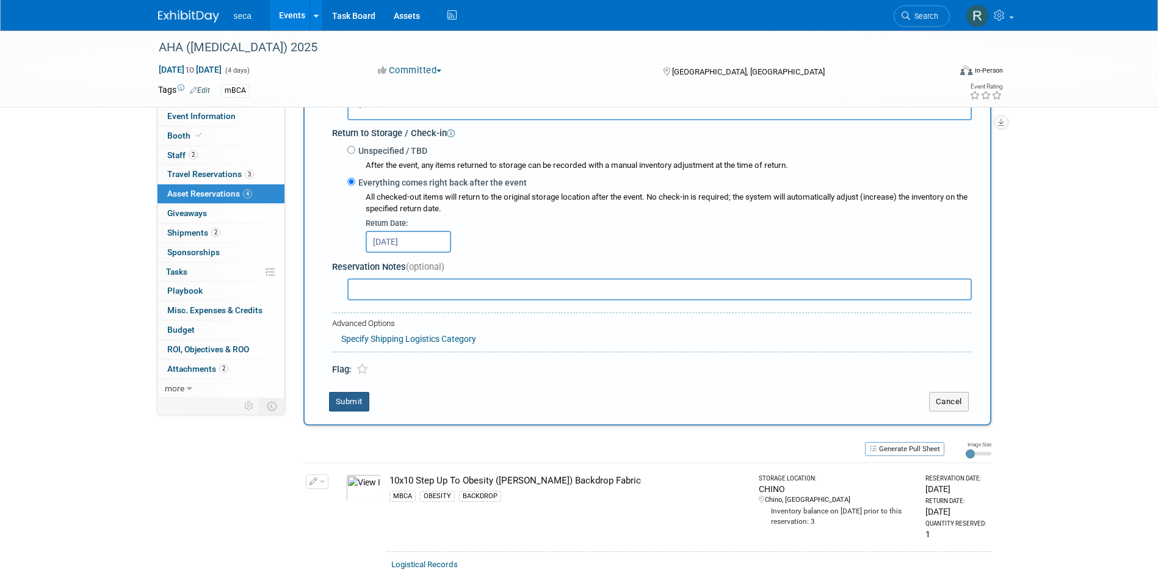
click at [356, 397] on button "Submit" at bounding box center [349, 402] width 40 height 20
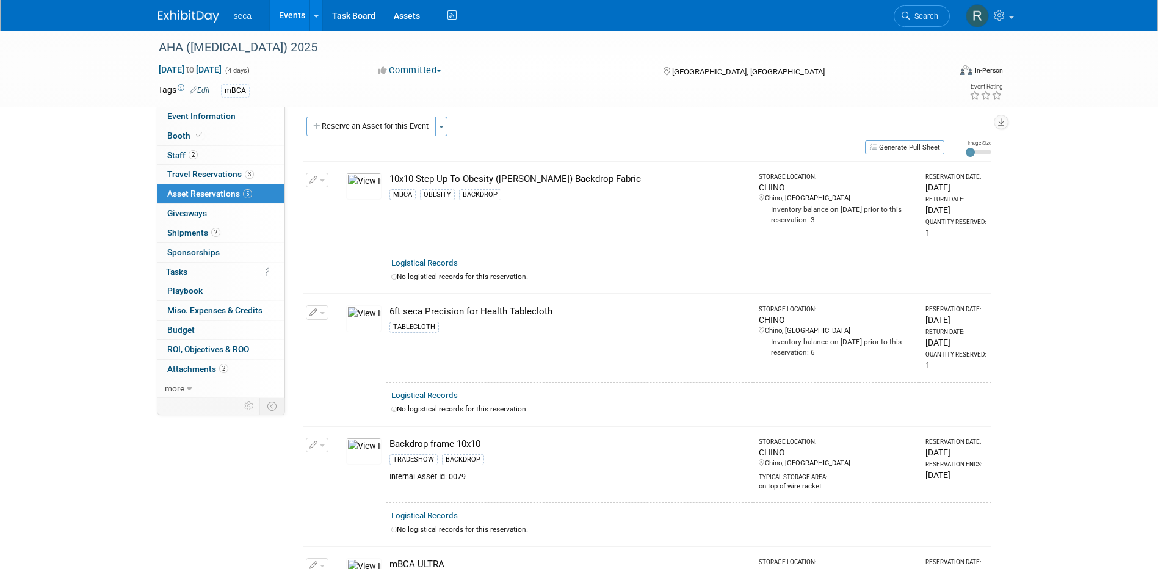
scroll to position [0, 0]
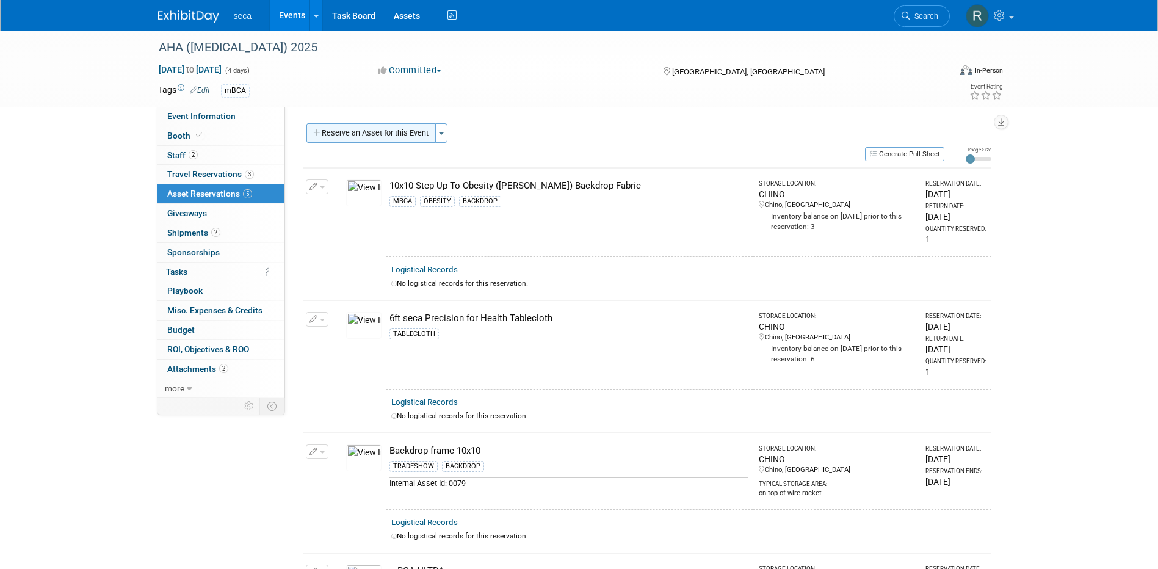
click at [366, 132] on button "Reserve an Asset for this Event" at bounding box center [370, 133] width 129 height 20
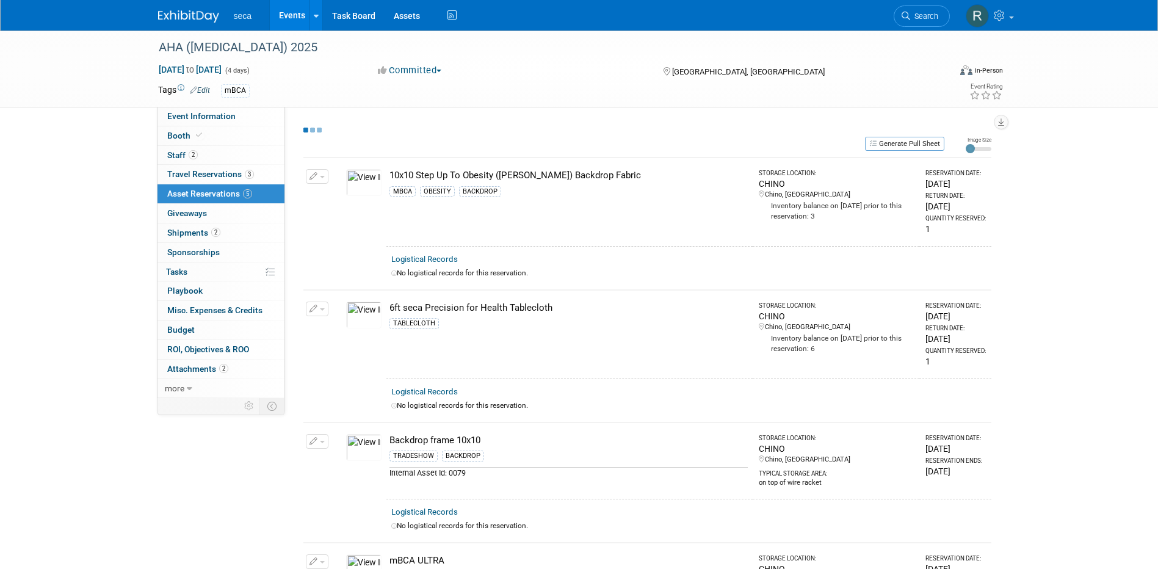
scroll to position [12, 0]
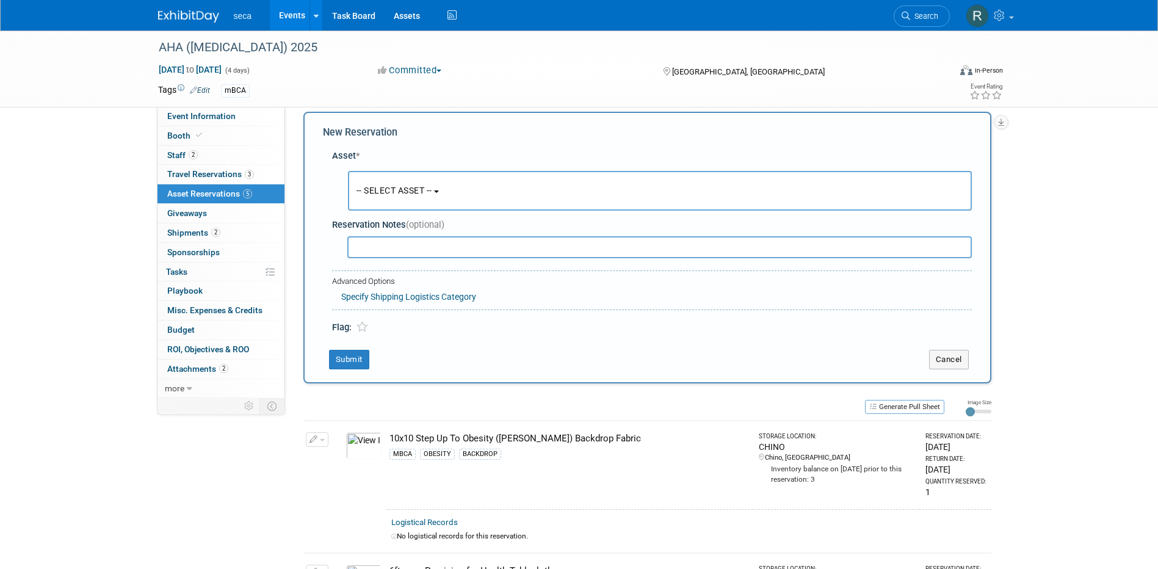
click at [395, 194] on span "-- SELECT ASSET --" at bounding box center [394, 191] width 76 height 10
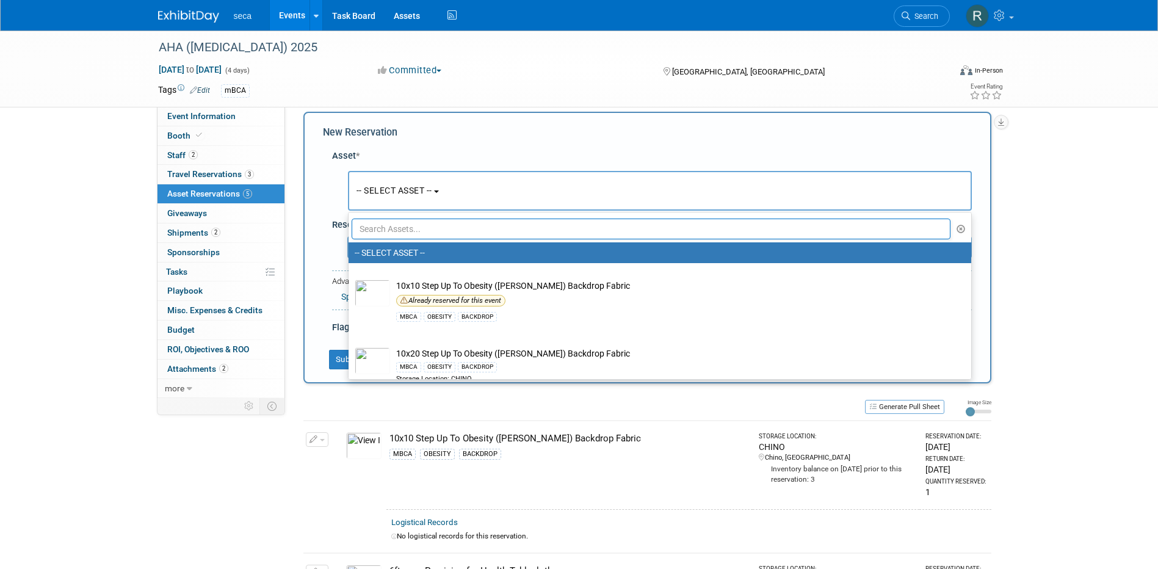
click at [410, 226] on input "text" at bounding box center [651, 229] width 599 height 21
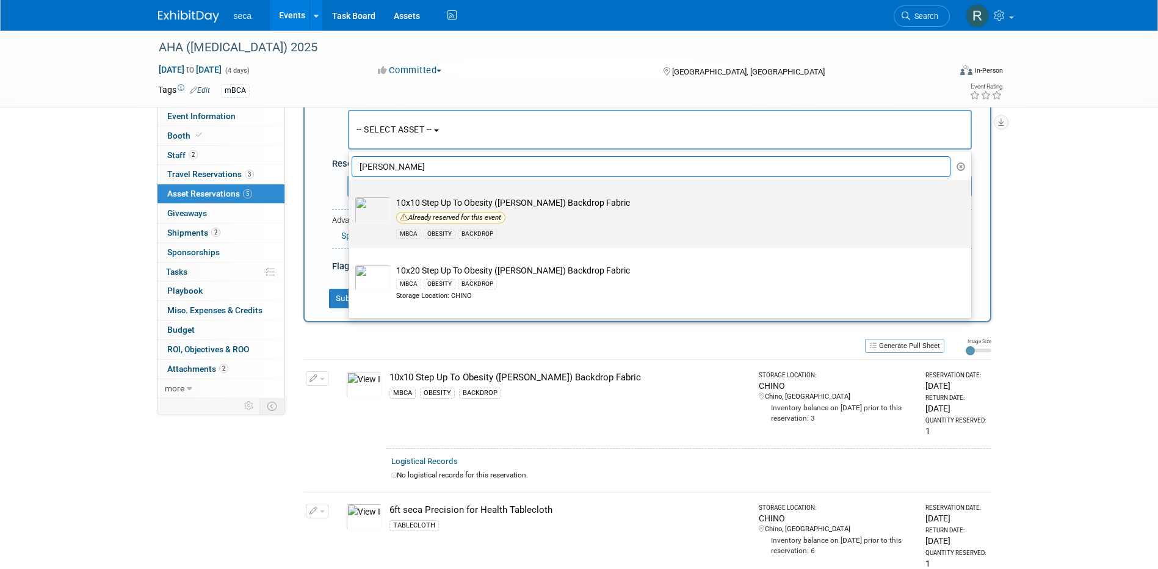
scroll to position [0, 0]
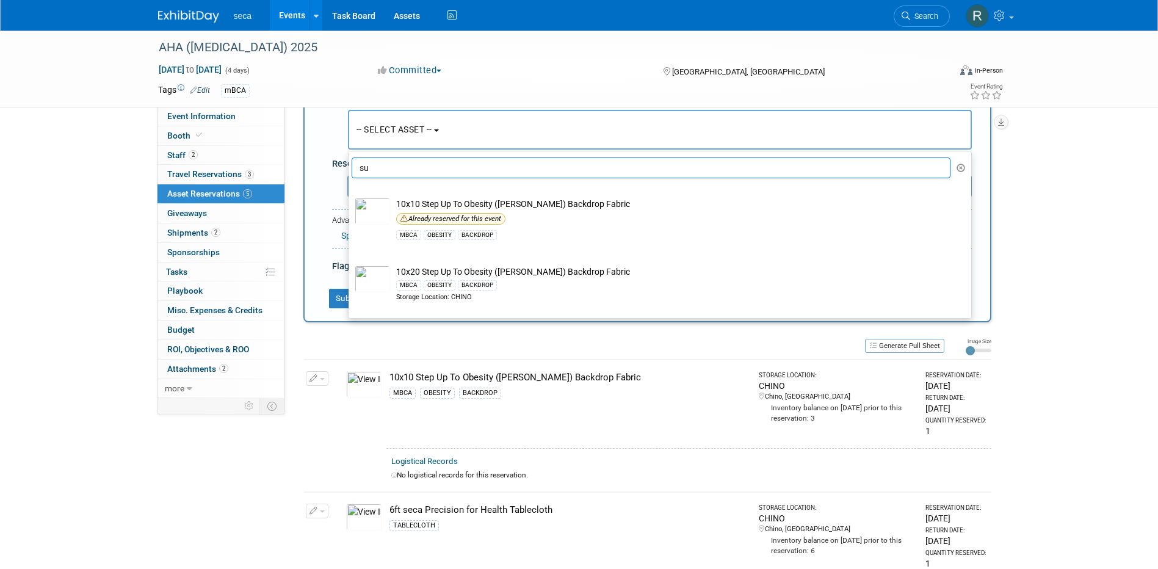
type input "s"
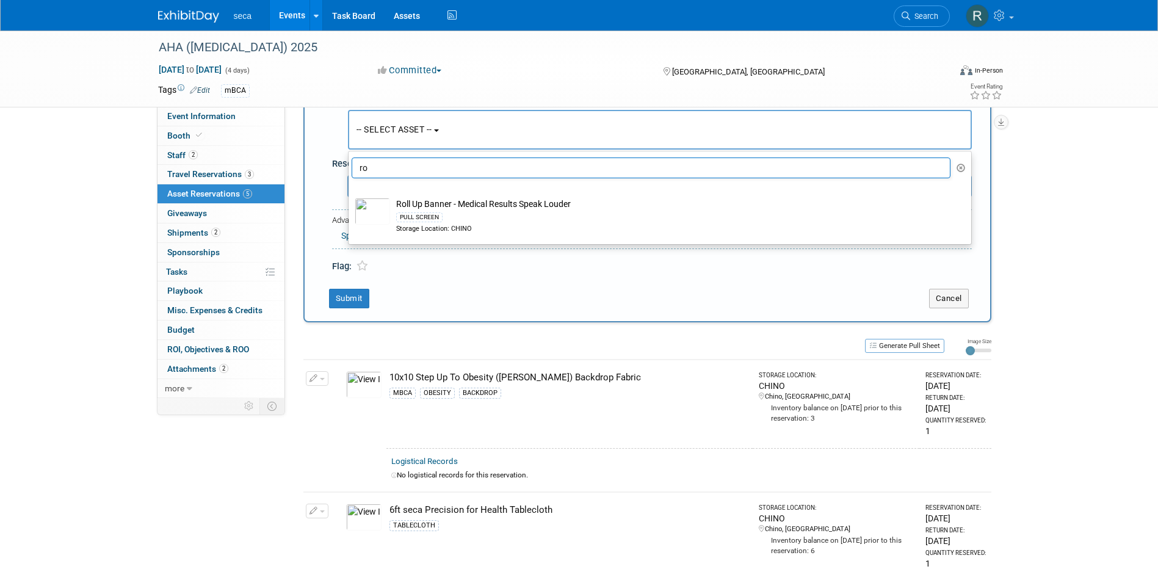
type input "r"
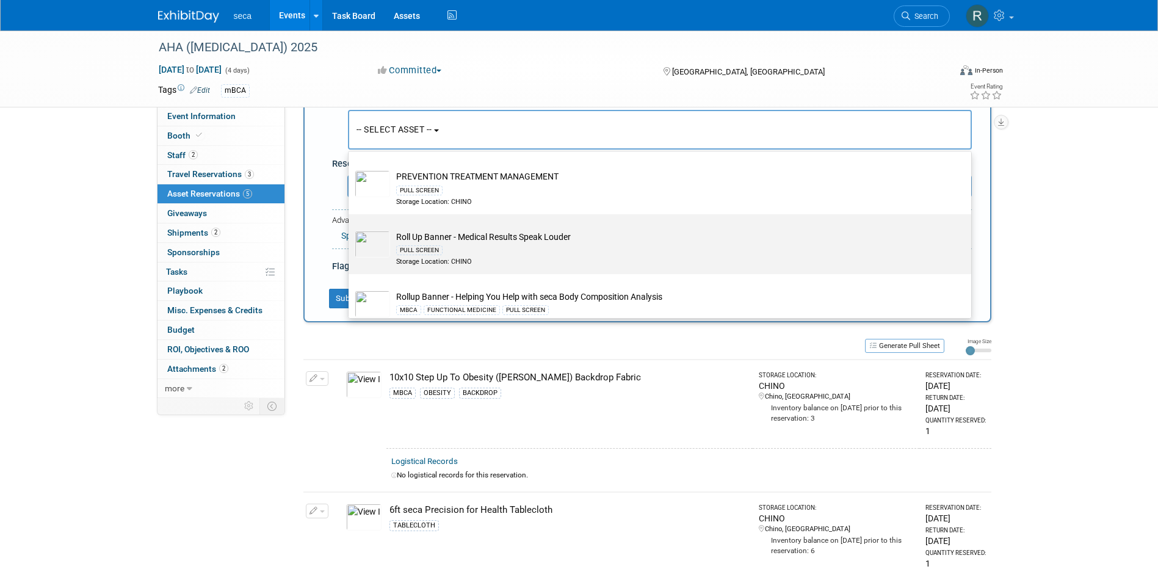
scroll to position [394, 0]
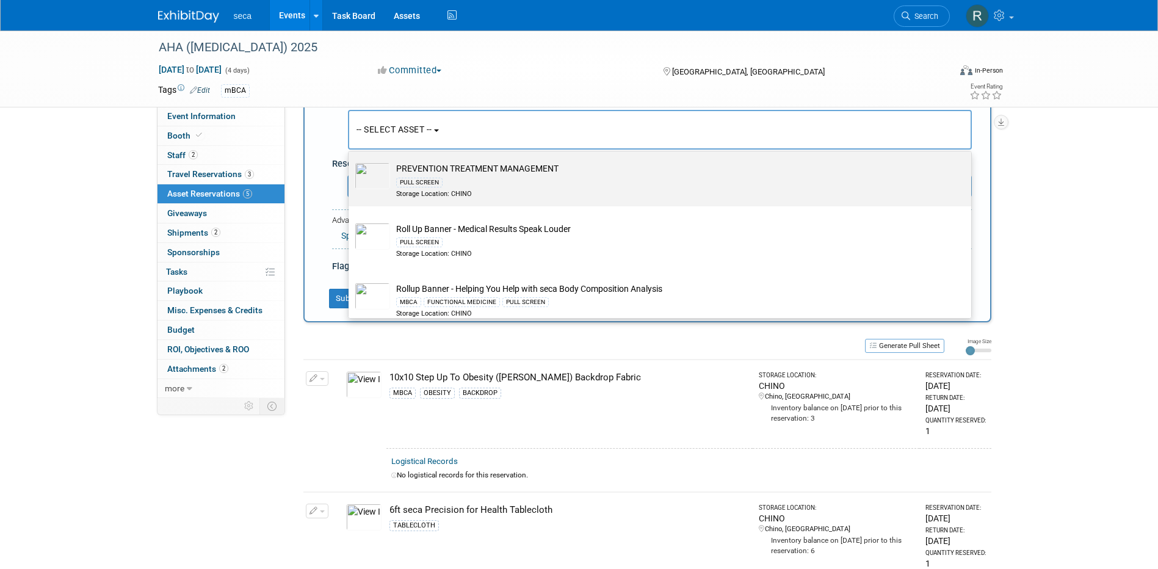
type input "Pull screen"
click at [365, 165] on img at bounding box center [372, 175] width 35 height 27
click at [350, 161] on input "PREVENTION TREATMENT MANAGEMENT PULL SCREEN Storage Location: CHINO" at bounding box center [346, 157] width 8 height 8
select select "10728346"
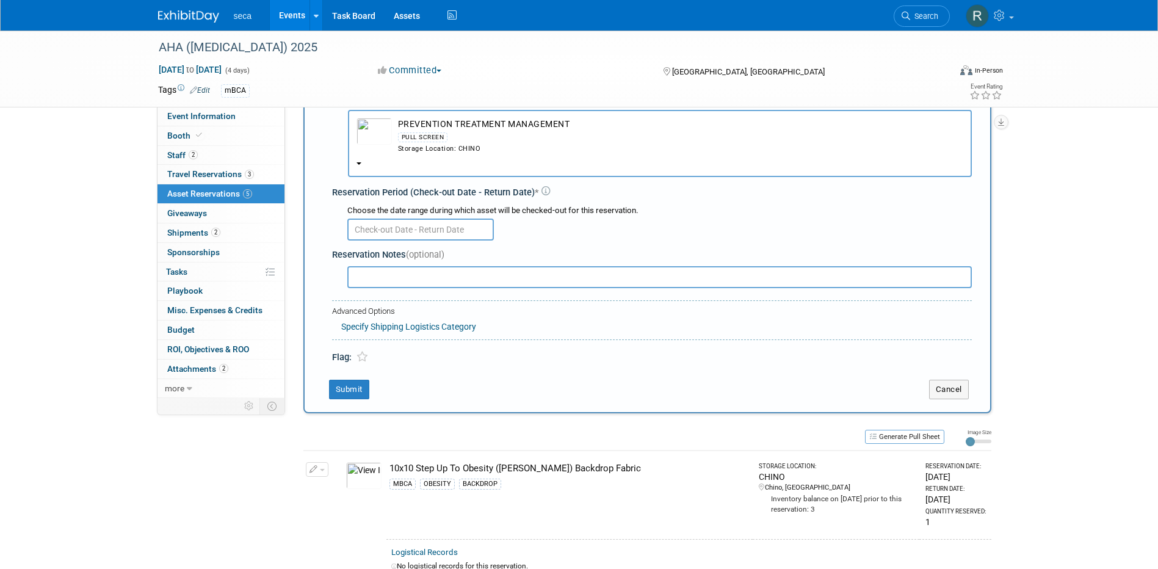
click at [377, 132] on img "button" at bounding box center [373, 131] width 35 height 27
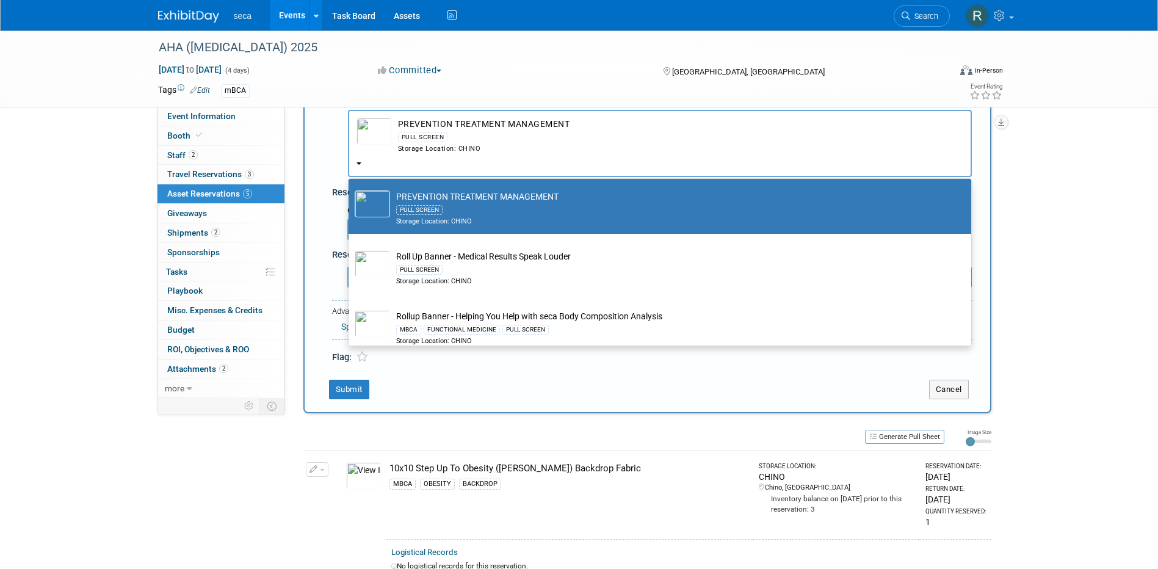
click at [373, 200] on img at bounding box center [372, 203] width 35 height 27
click at [350, 189] on input "PREVENTION TREATMENT MANAGEMENT PULL SCREEN Storage Location: CHINO" at bounding box center [346, 185] width 8 height 8
click at [378, 128] on img "button" at bounding box center [373, 131] width 35 height 27
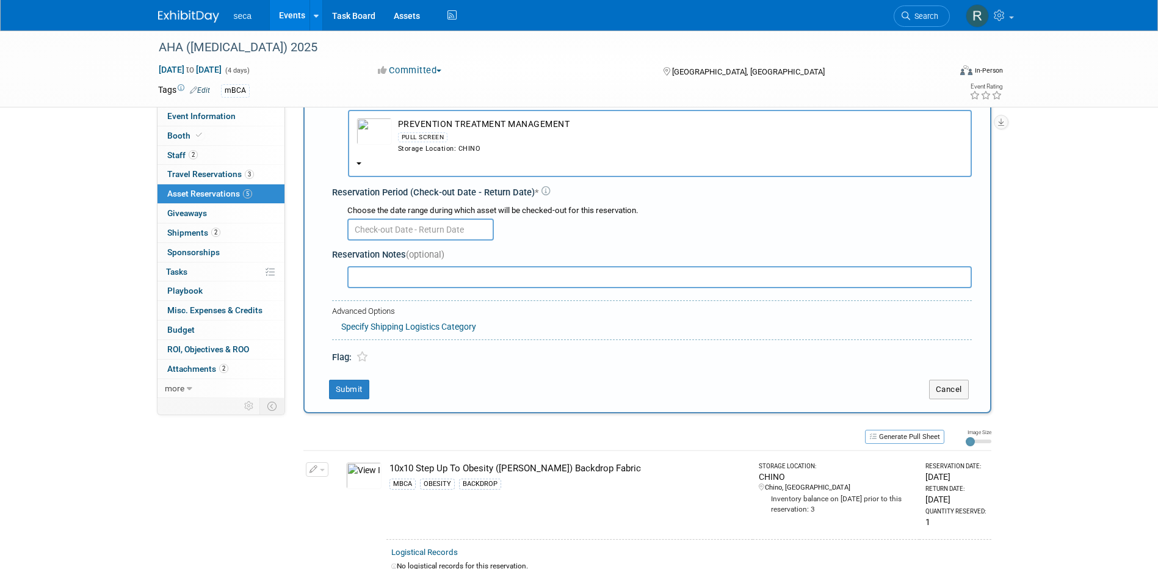
click at [361, 162] on b "button" at bounding box center [358, 163] width 5 height 2
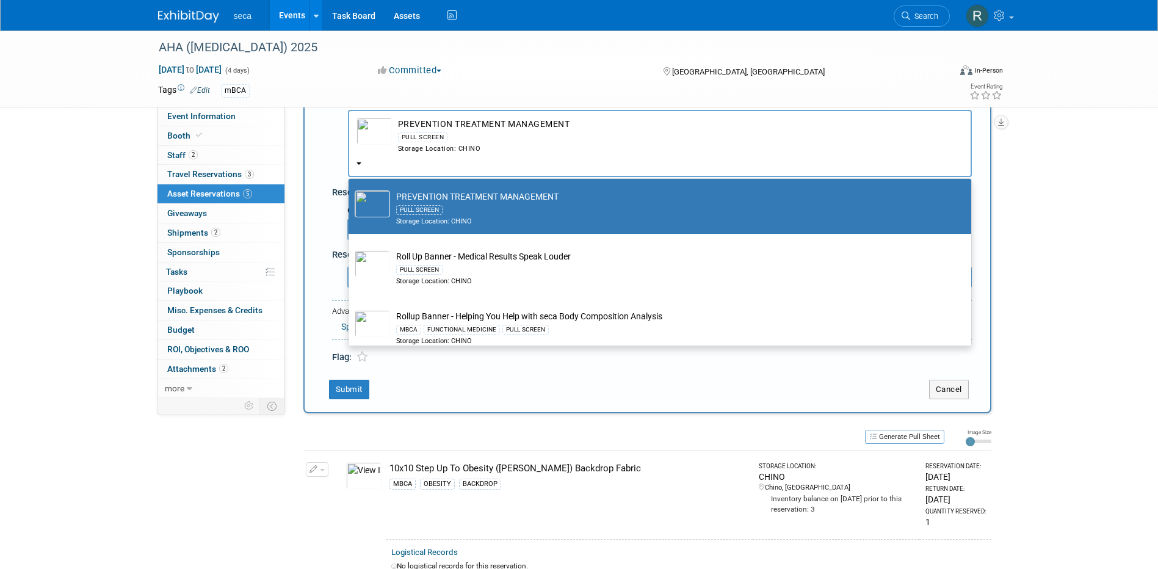
click at [315, 130] on div "New Reservation Asset * -- SELECT ASSET --" at bounding box center [647, 232] width 688 height 363
